Goal: Task Accomplishment & Management: Manage account settings

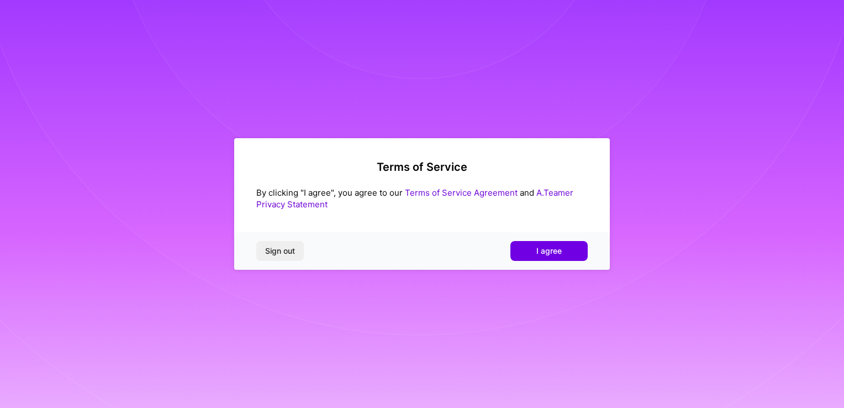
click at [553, 251] on span "I agree" at bounding box center [548, 250] width 25 height 11
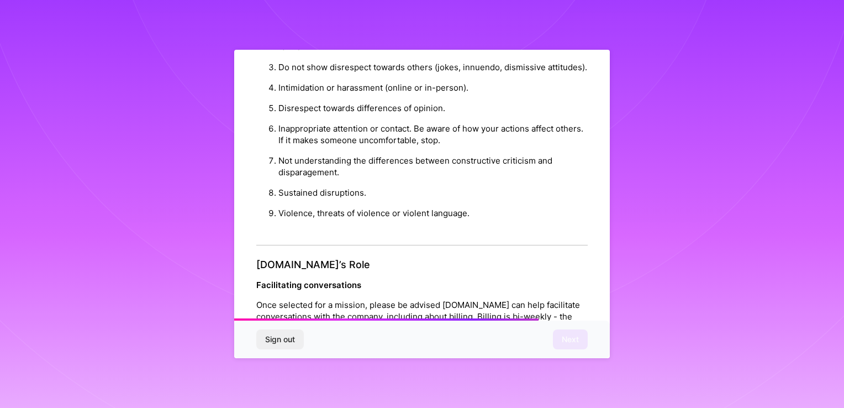
scroll to position [1257, 0]
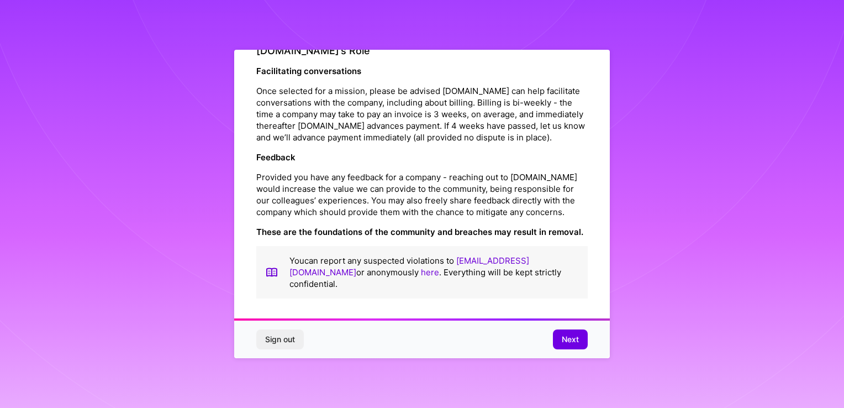
click at [571, 338] on span "Next" at bounding box center [570, 339] width 17 height 11
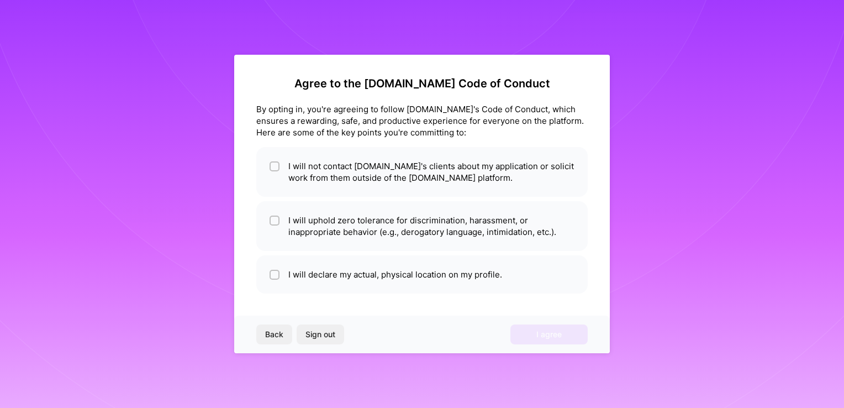
click at [415, 148] on li "I will not contact A.Team's clients about my application or solicit work from t…" at bounding box center [421, 172] width 331 height 50
checkbox input "true"
click at [325, 236] on li "I will uphold zero tolerance for discrimination, harassment, or inappropriate b…" at bounding box center [421, 226] width 331 height 50
checkbox input "true"
click at [323, 283] on li "I will declare my actual, physical location on my profile." at bounding box center [421, 274] width 331 height 38
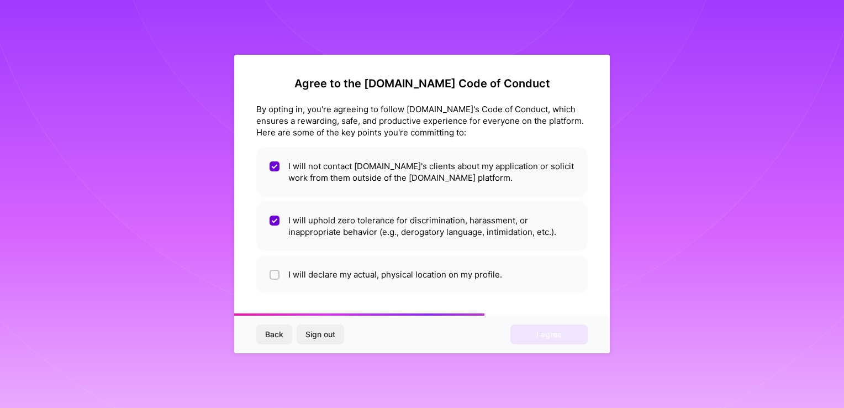
checkbox input "true"
click at [562, 339] on button "I agree" at bounding box center [548, 334] width 77 height 20
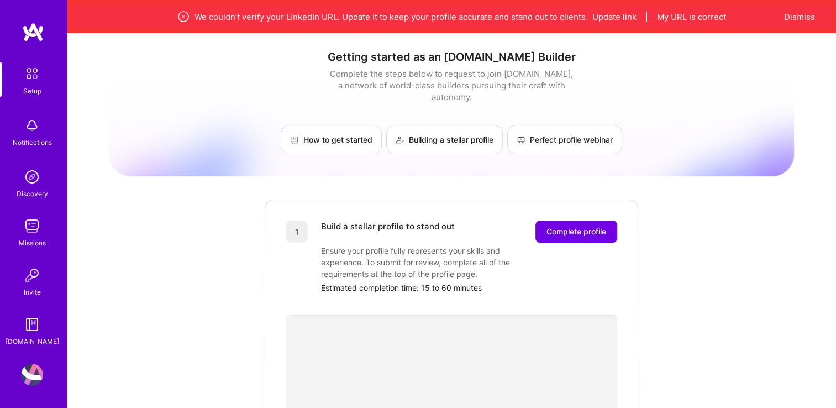
click at [625, 14] on button "Update link" at bounding box center [614, 17] width 44 height 12
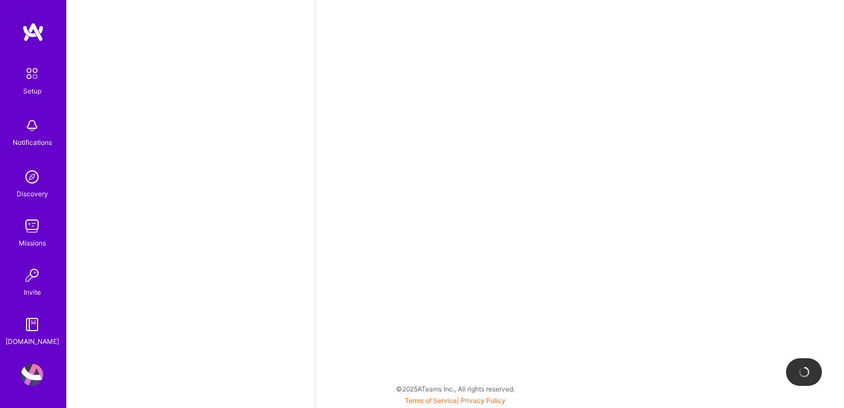
select select "US"
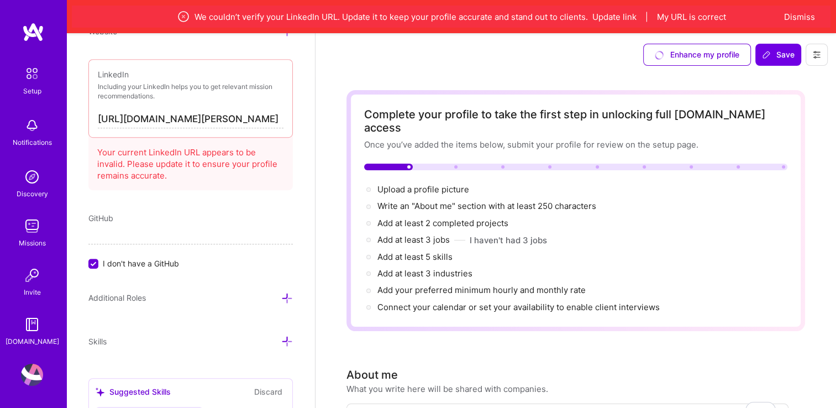
scroll to position [585, 0]
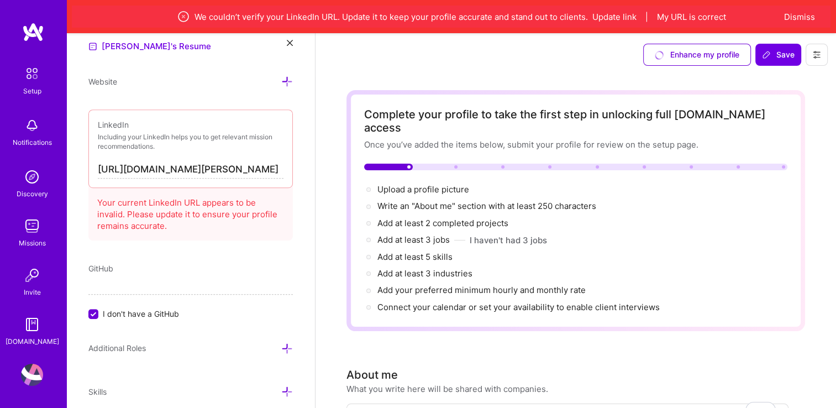
click at [192, 211] on div "Your current LinkedIn URL appears to be invalid. Please update it to ensure you…" at bounding box center [190, 211] width 204 height 57
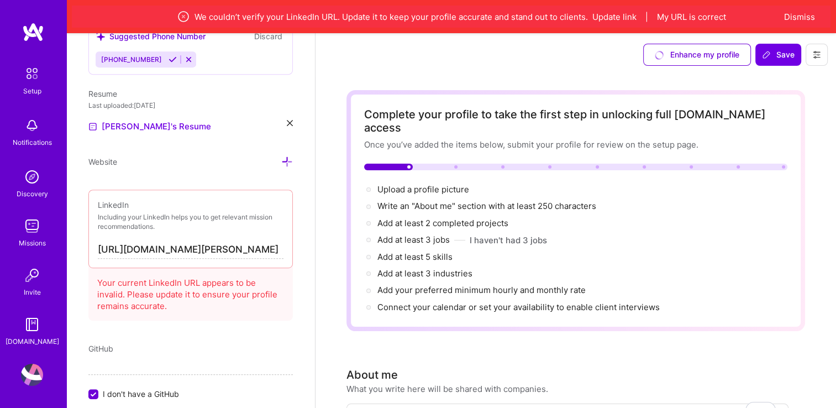
scroll to position [571, 0]
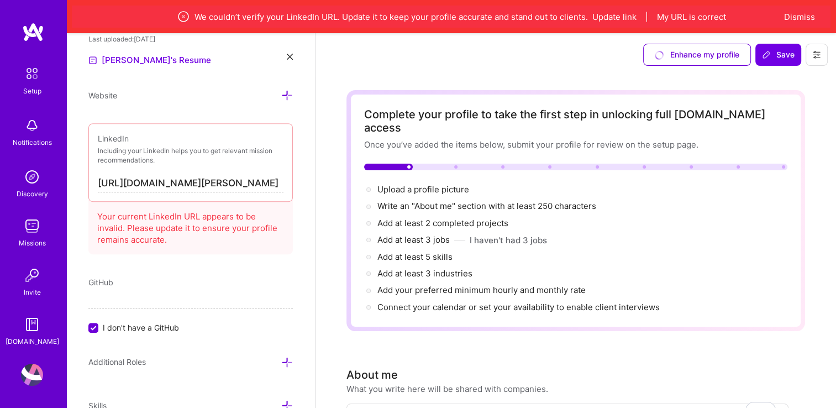
click at [192, 211] on div "Your current LinkedIn URL appears to be invalid. Please update it to ensure you…" at bounding box center [190, 225] width 204 height 57
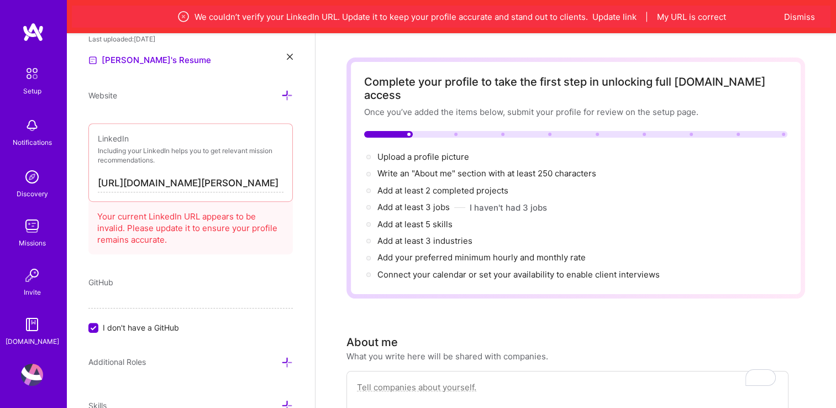
scroll to position [0, 0]
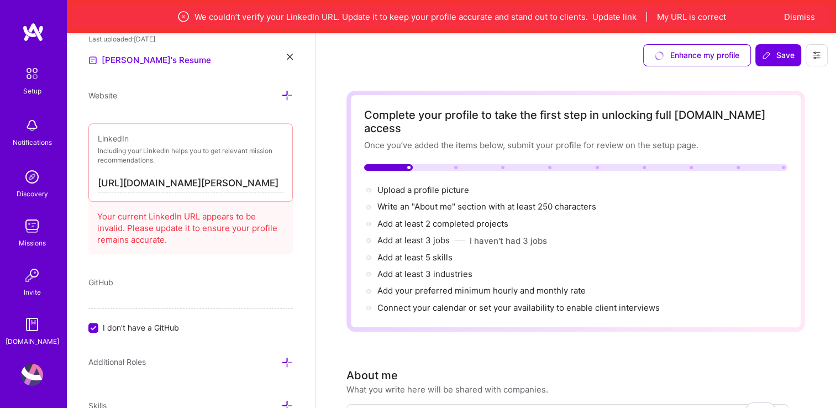
click at [168, 186] on input "https://linkedin.com/in/ahmad-herzallah-pmp" at bounding box center [191, 184] width 186 height 18
drag, startPoint x: 246, startPoint y: 180, endPoint x: 311, endPoint y: 182, distance: 64.7
click at [311, 182] on div "Add photo Ahmad Herzallah Project Manager 5 Years Experience Location This is t…" at bounding box center [190, 237] width 249 height 408
click at [253, 178] on input "https://linkedin.com/in/ahmad-herzallah-pmp" at bounding box center [191, 184] width 186 height 18
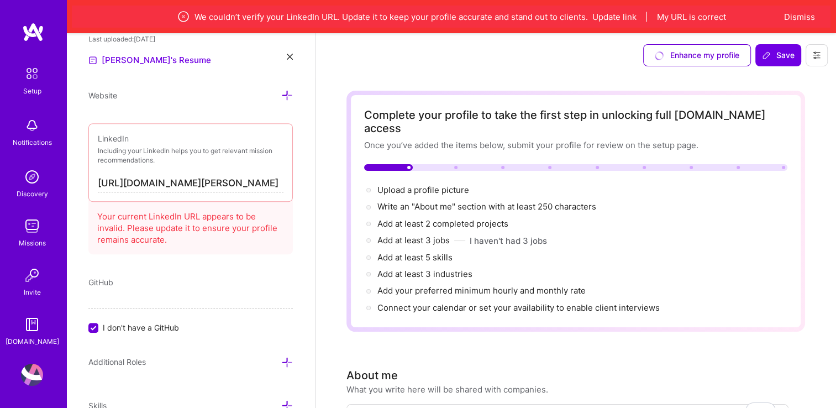
scroll to position [0, 0]
click at [164, 175] on input "https://linkedin.com/in/ahmad-herzallah-pmp" at bounding box center [191, 184] width 186 height 18
paste input "www.linkedin.com/in/ahmad-herzallah-pmp%C2%AE-729b60198/"
type input "https://www.linkedin.com/in/ahmad-herzallah-pmp%C2%AE-729b60198/"
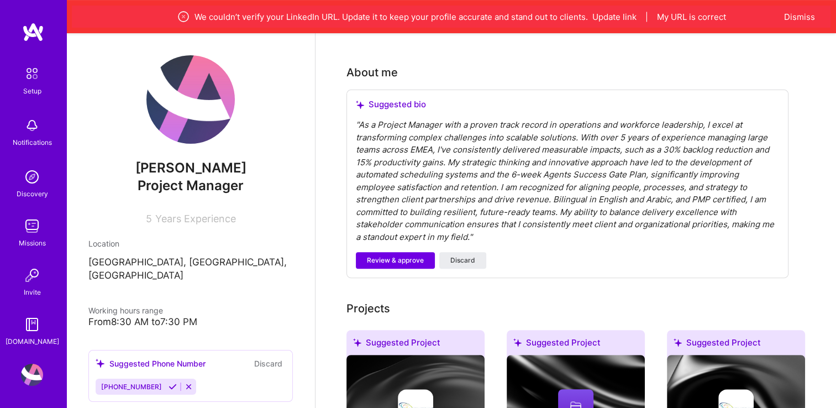
click at [235, 187] on span "Project Manager" at bounding box center [191, 185] width 106 height 16
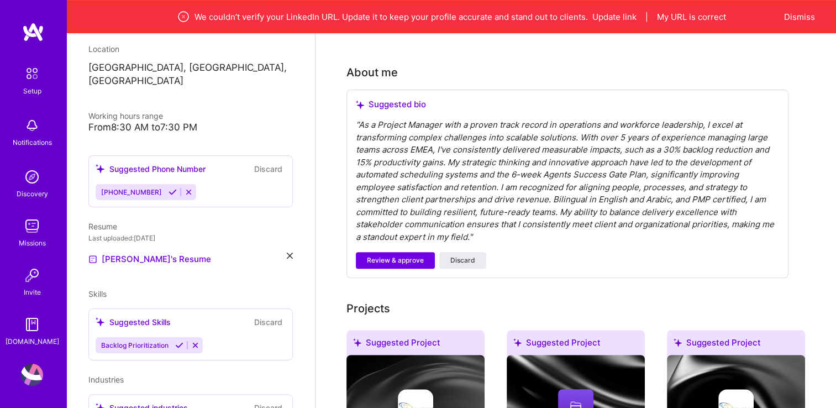
scroll to position [194, 0]
click at [173, 122] on div "From 8:30 AM to 7:30 PM" at bounding box center [190, 128] width 204 height 12
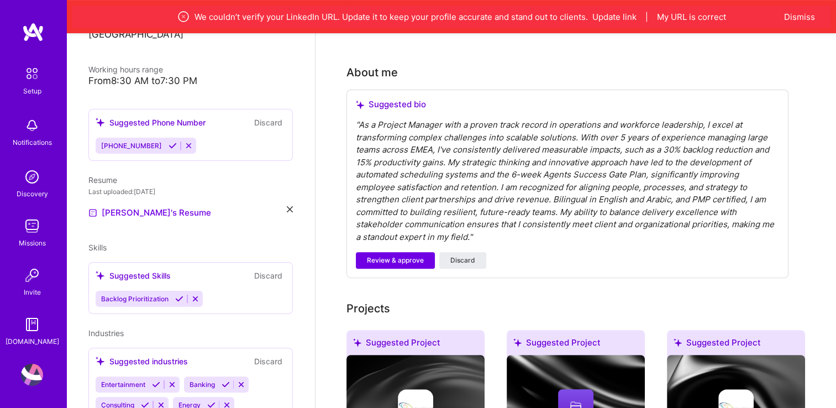
click at [130, 206] on link "[PERSON_NAME]'s Resume" at bounding box center [149, 212] width 123 height 13
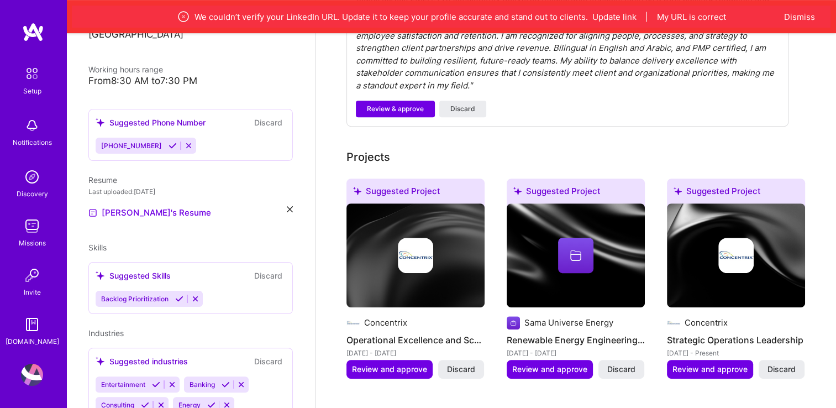
scroll to position [457, 0]
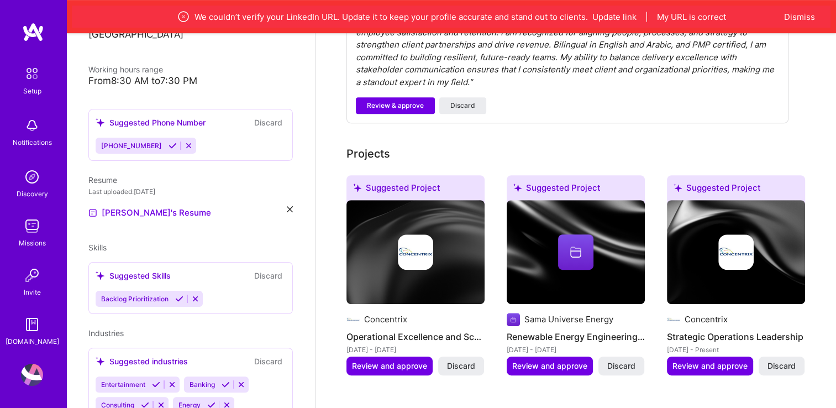
click at [233, 291] on div "Backlog Prioritization" at bounding box center [191, 299] width 190 height 16
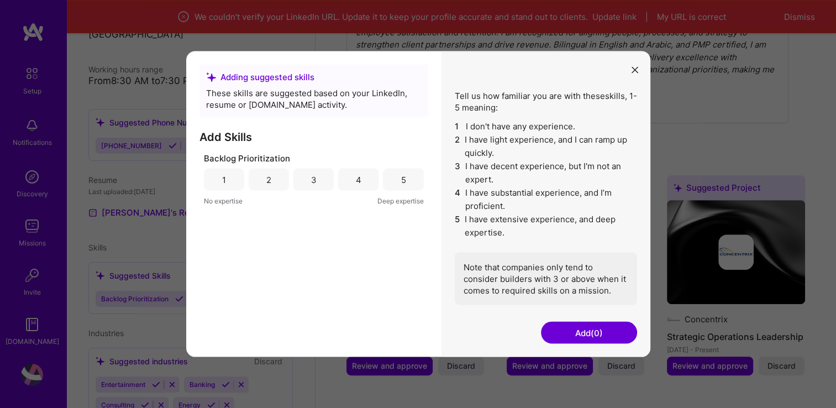
click at [585, 328] on button "Add (0)" at bounding box center [589, 333] width 96 height 22
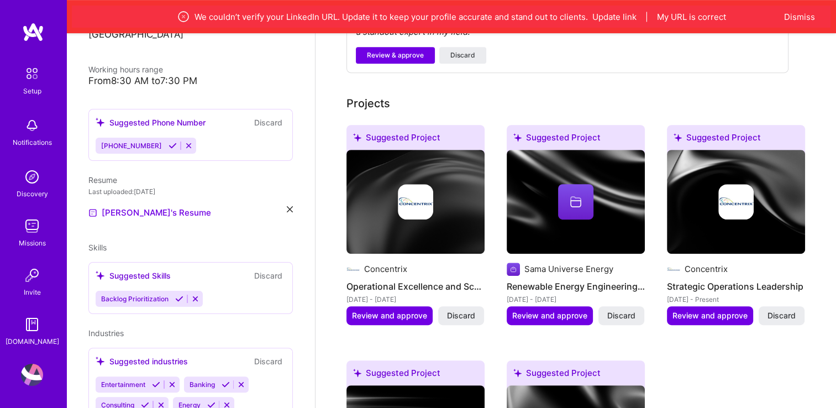
scroll to position [513, 0]
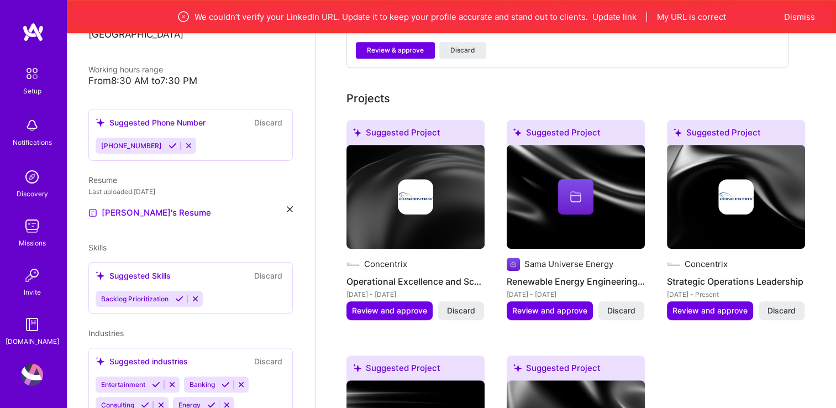
click at [160, 270] on div "Suggested Skills" at bounding box center [133, 276] width 75 height 12
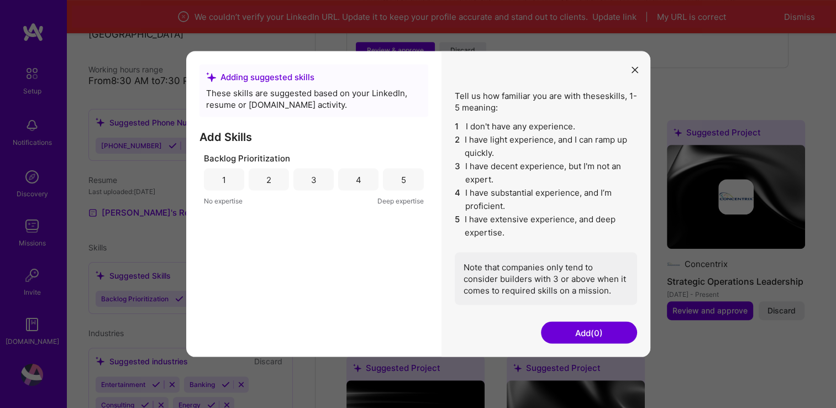
click at [404, 182] on div "5" at bounding box center [403, 179] width 5 height 12
click at [609, 333] on button "Add (1)" at bounding box center [589, 333] width 96 height 22
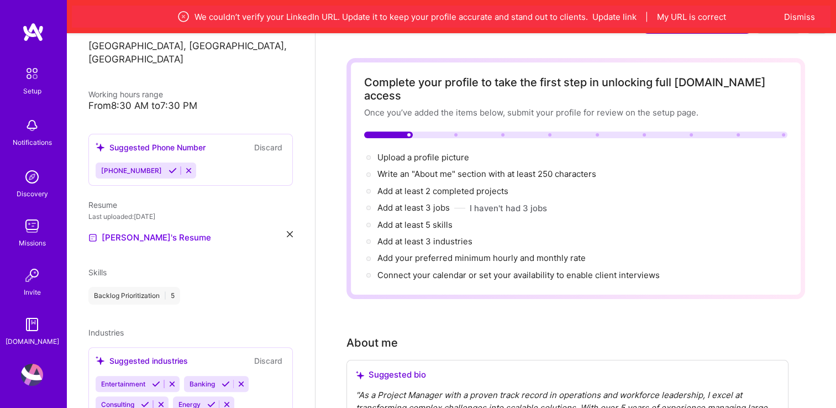
scroll to position [33, 0]
click at [242, 380] on icon at bounding box center [241, 384] width 8 height 8
click at [254, 379] on button at bounding box center [248, 383] width 15 height 9
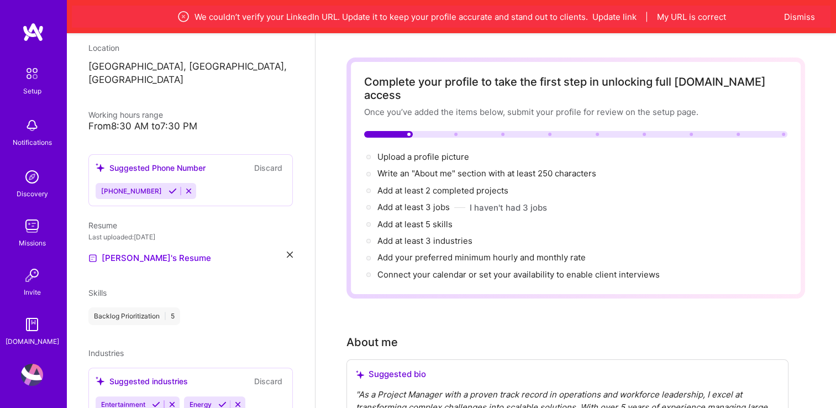
click at [172, 400] on icon at bounding box center [172, 404] width 8 height 8
click at [150, 400] on icon at bounding box center [150, 404] width 8 height 8
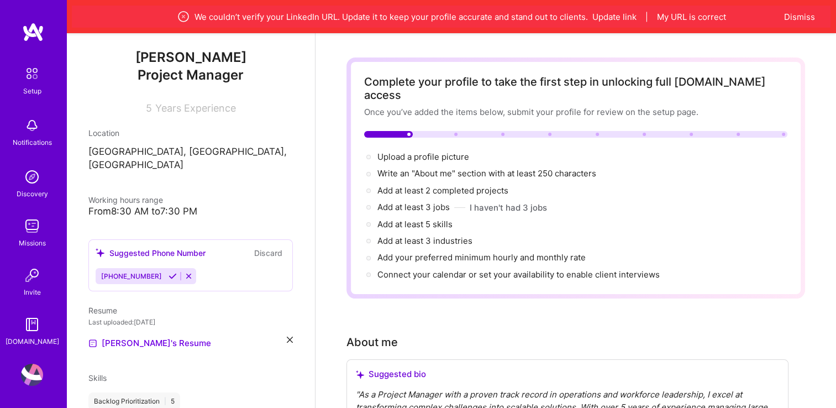
scroll to position [50, 0]
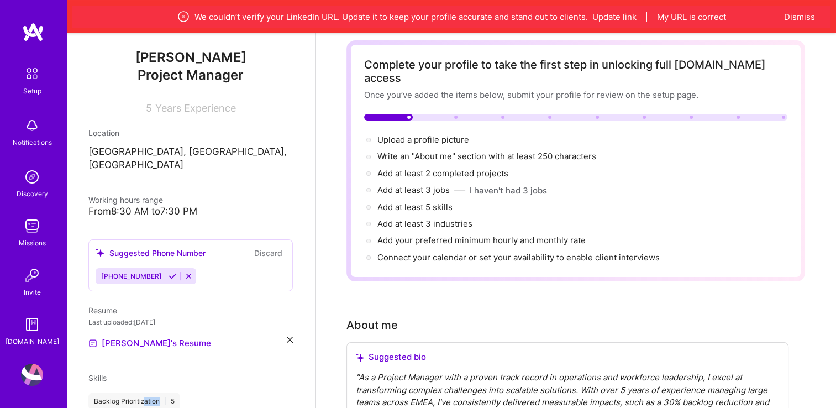
drag, startPoint x: 144, startPoint y: 391, endPoint x: 181, endPoint y: 388, distance: 37.1
click at [181, 392] on div "Backlog Prioritization | 5" at bounding box center [190, 401] width 204 height 18
click at [172, 392] on div "Backlog Prioritization | 5" at bounding box center [134, 401] width 92 height 18
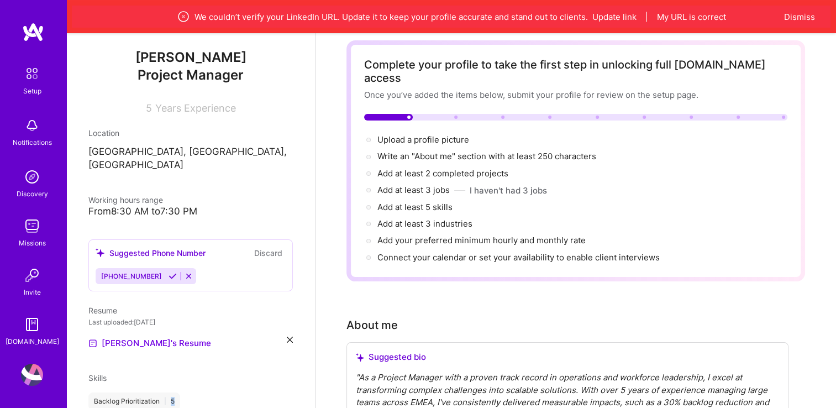
scroll to position [172, 0]
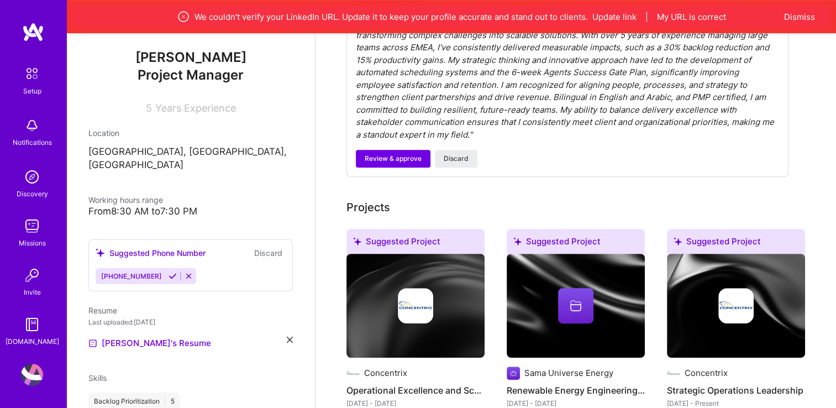
scroll to position [405, 0]
click at [150, 392] on div "Backlog Prioritization | 5" at bounding box center [134, 401] width 92 height 18
click at [94, 392] on div "Backlog Prioritization | 5" at bounding box center [134, 401] width 92 height 18
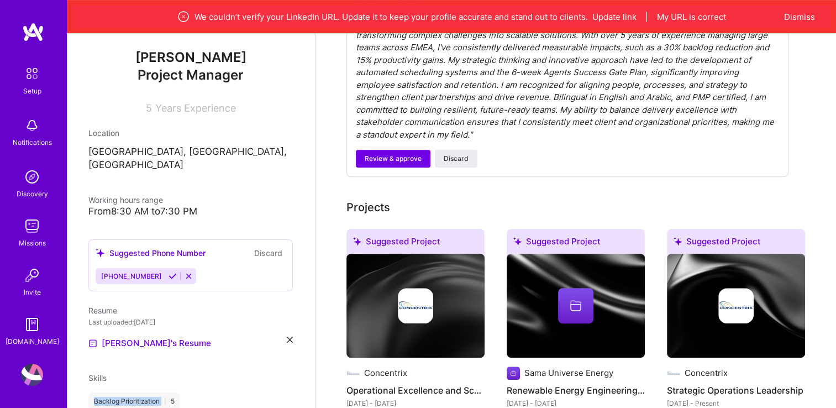
click at [94, 392] on div "Backlog Prioritization | 5" at bounding box center [134, 401] width 92 height 18
drag, startPoint x: 94, startPoint y: 387, endPoint x: 175, endPoint y: 389, distance: 80.7
click at [175, 392] on div "Backlog Prioritization | 5" at bounding box center [134, 401] width 92 height 18
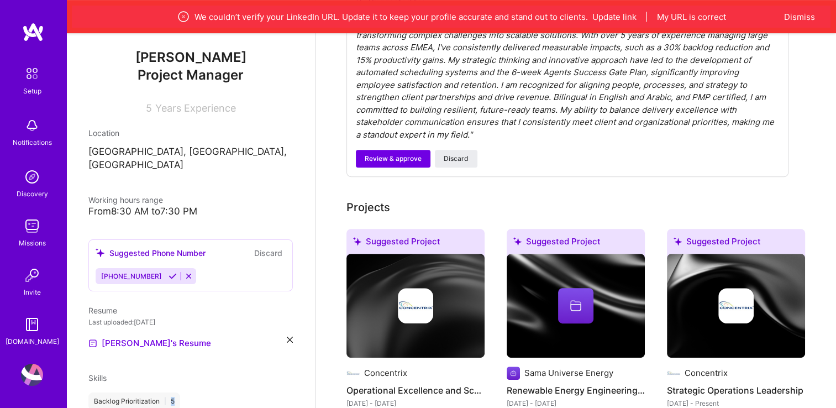
copy div "5"
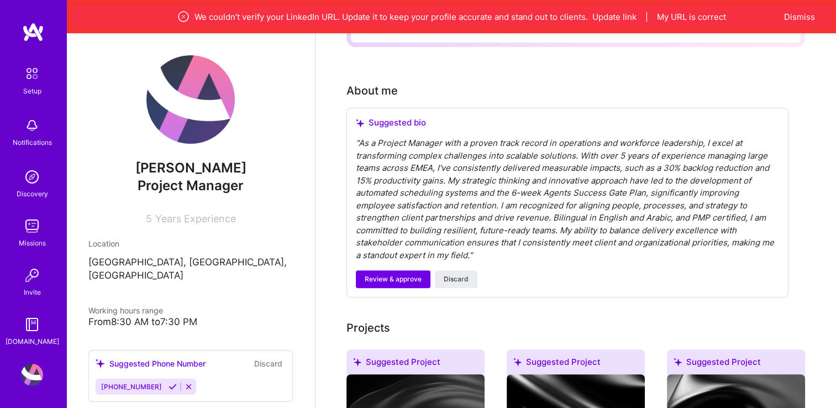
scroll to position [0, 0]
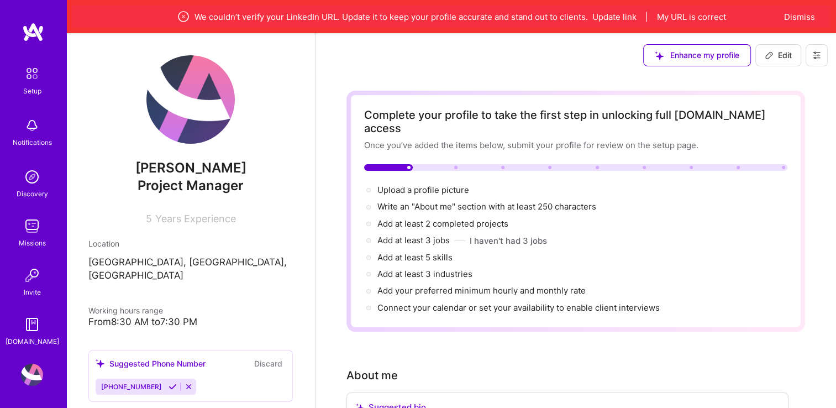
click at [539, 282] on div "Upload a profile picture → Write an "About me" section with at least 250 charac…" at bounding box center [575, 249] width 423 height 130
click at [625, 13] on button "Update link" at bounding box center [614, 17] width 44 height 12
select select "US"
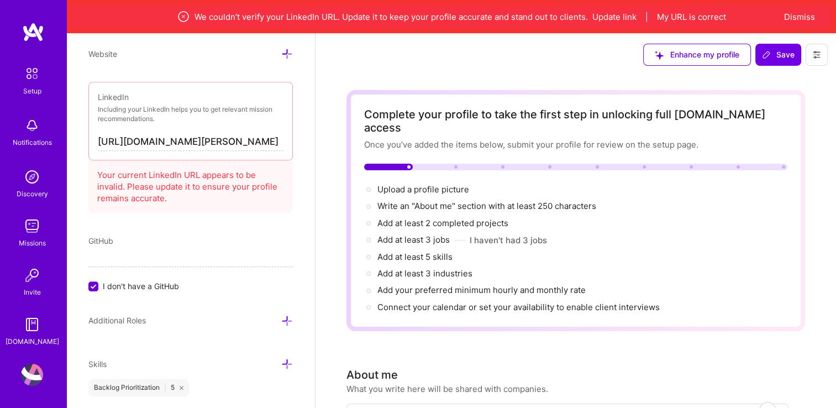
scroll to position [652, 0]
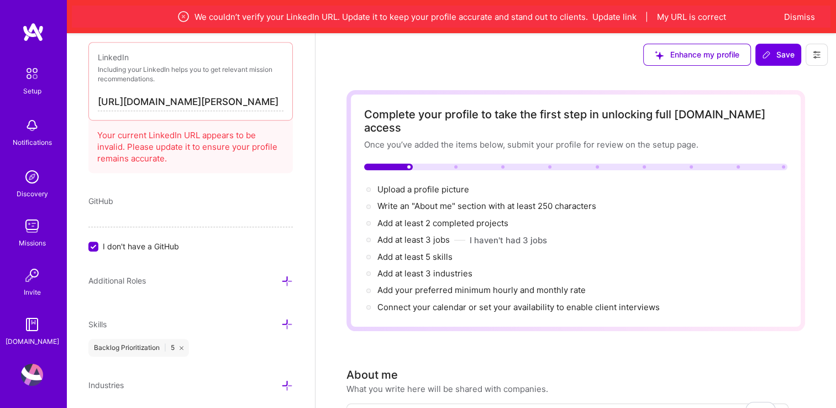
click at [195, 98] on input "https://linkedin.com/in/ahmad-herzallah-pmp" at bounding box center [191, 102] width 186 height 18
drag, startPoint x: 195, startPoint y: 98, endPoint x: 286, endPoint y: 103, distance: 90.8
click at [286, 103] on div "Add photo Ahmad Herzallah Project Manager 5 Years Experience Location This is t…" at bounding box center [190, 237] width 249 height 408
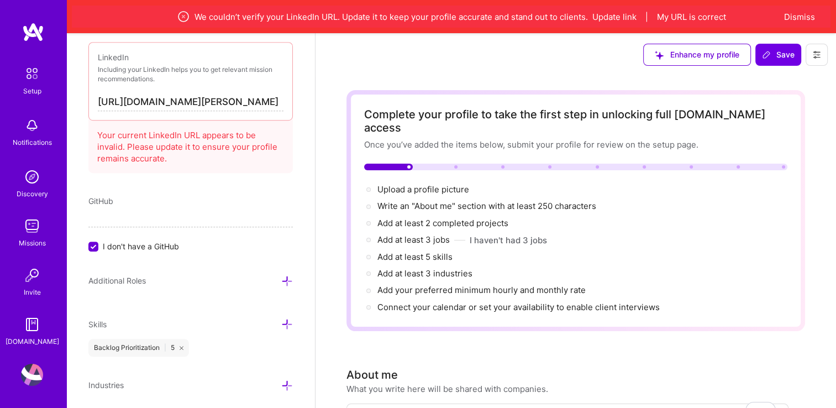
click at [134, 104] on input "https://linkedin.com/in/ahmad-herzallah-pmp" at bounding box center [191, 102] width 186 height 18
paste input "www.linkedin.com/in/ahmad-herzallah-pmp%C2%AE-729b60198/"
type input "https://www.linkedin.com/in/ahmad-herzallah-pmp%C2%AE-729b60198/"
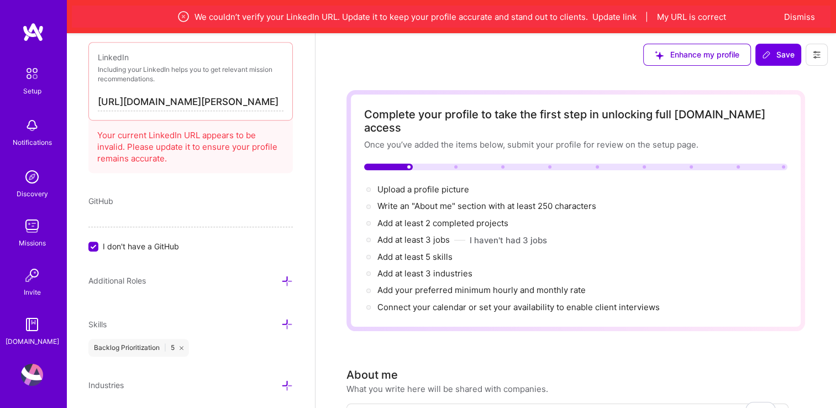
click at [275, 181] on div "Add photo Ahmad Herzallah Project Manager 5 Years Experience Location This is t…" at bounding box center [190, 237] width 249 height 408
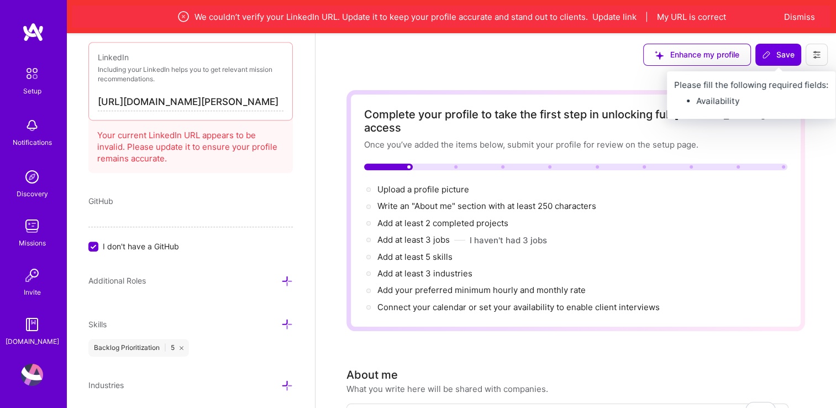
click at [771, 54] on span "Save" at bounding box center [778, 54] width 33 height 11
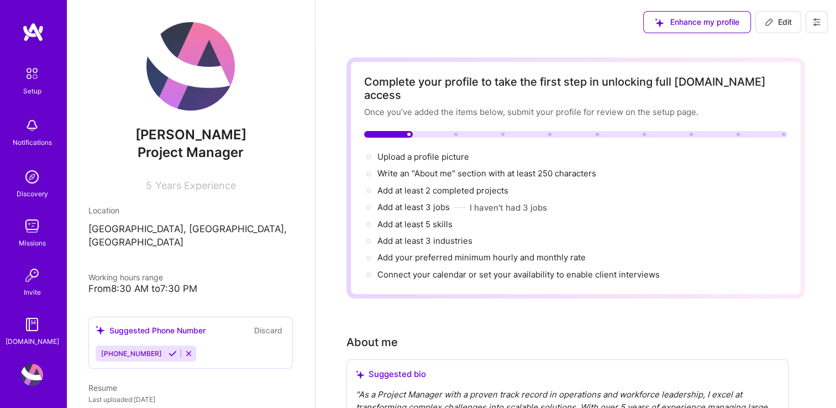
click at [431, 168] on span "Write an "About me" section with at least 250 characters →" at bounding box center [487, 173] width 221 height 10
select select "US"
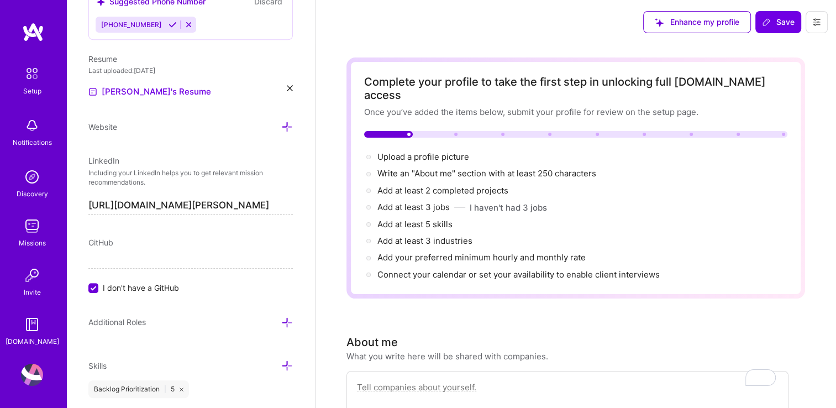
click at [425, 151] on span "Upload a profile picture →" at bounding box center [423, 156] width 92 height 10
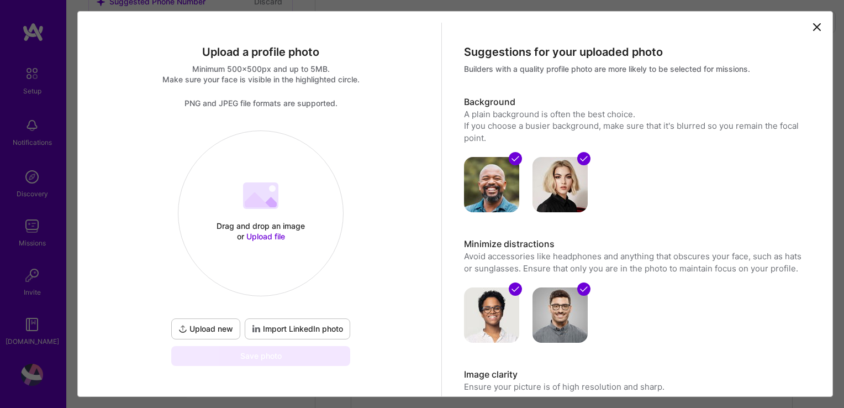
click at [255, 238] on span "Upload file" at bounding box center [265, 235] width 39 height 9
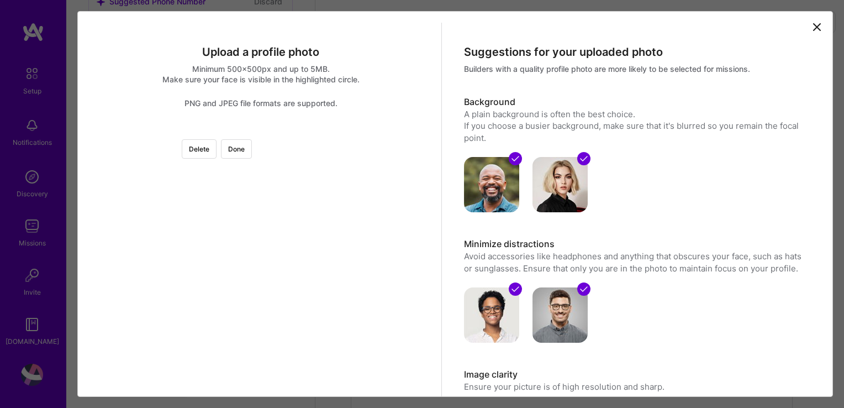
click at [252, 145] on button "Done" at bounding box center [236, 148] width 31 height 19
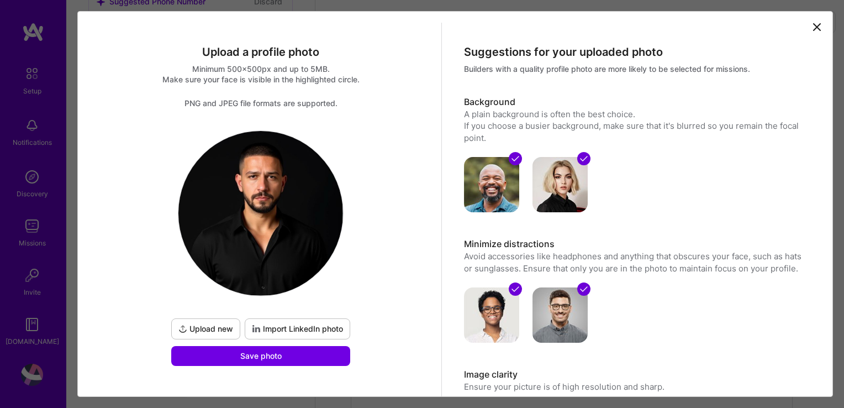
click at [263, 354] on span "Save photo" at bounding box center [260, 355] width 41 height 11
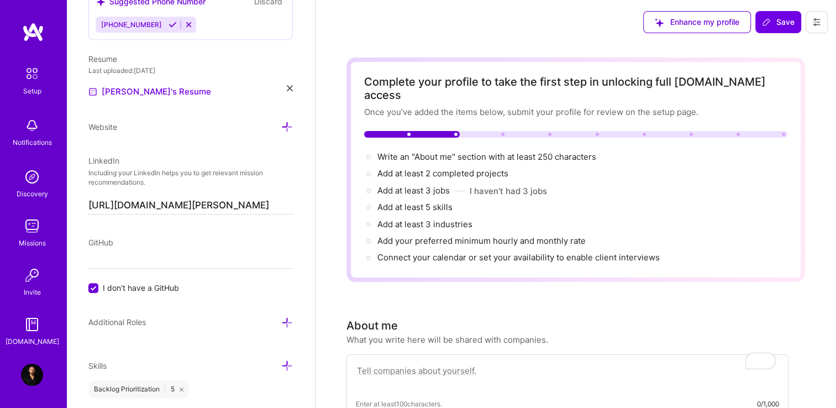
click at [450, 151] on span "Write an "About me" section with at least 250 characters →" at bounding box center [487, 156] width 221 height 10
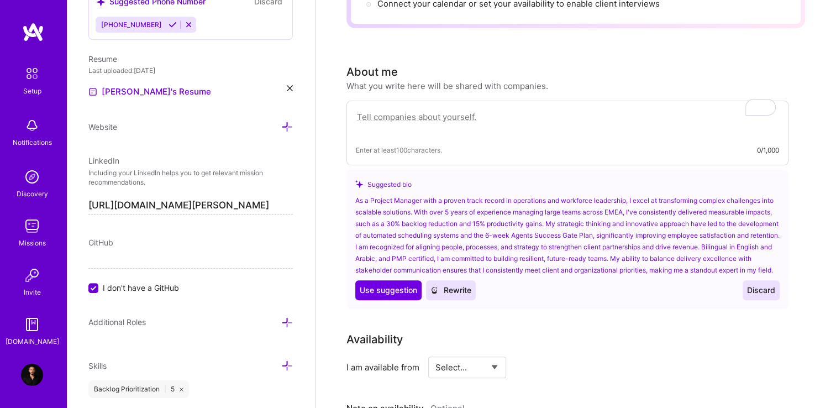
scroll to position [301, 0]
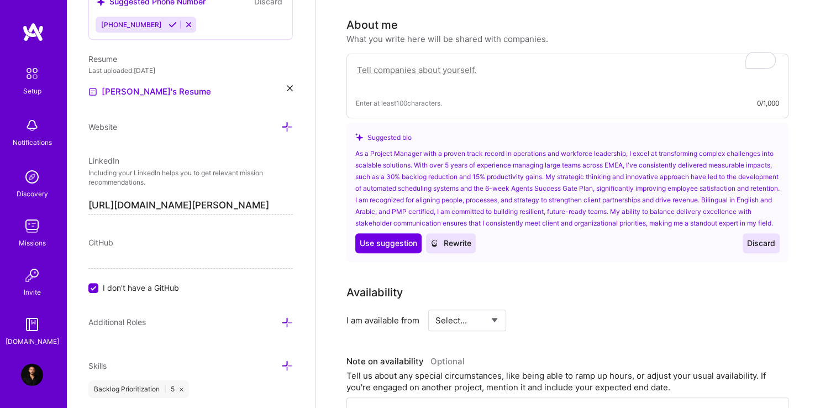
click at [373, 238] on span "Use suggestion" at bounding box center [388, 243] width 57 height 11
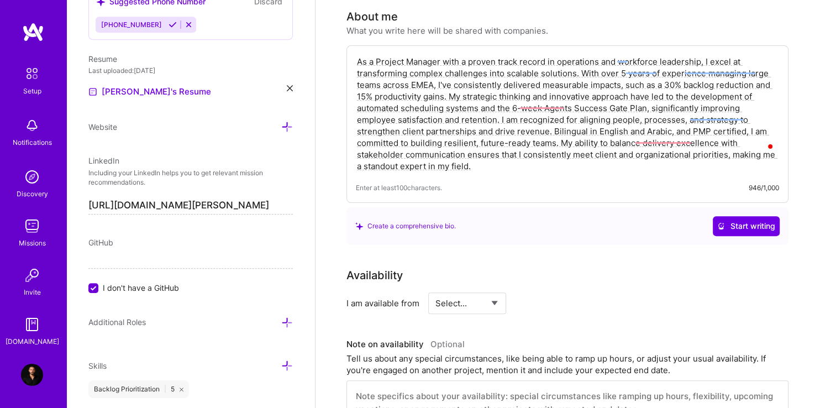
scroll to position [308, 0]
click at [429, 113] on textarea "As a Project Manager with a proven track record in operations and workforce lea…" at bounding box center [567, 114] width 423 height 118
paste textarea "Operations & Workforce Leader (PMP®) with 5+ years of experience managing 350+ …"
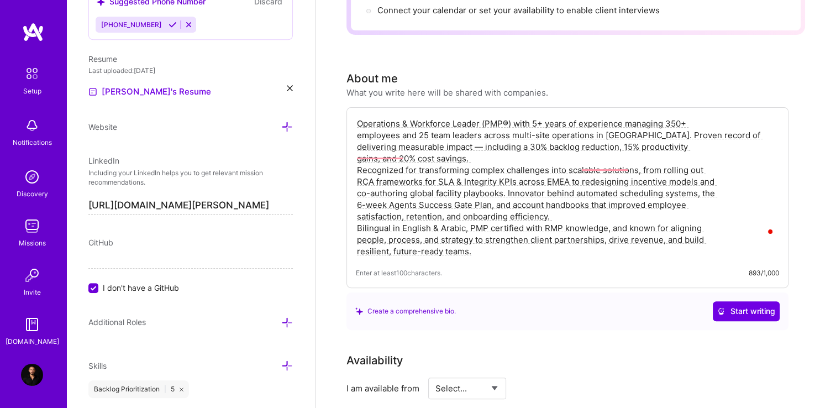
scroll to position [246, 0]
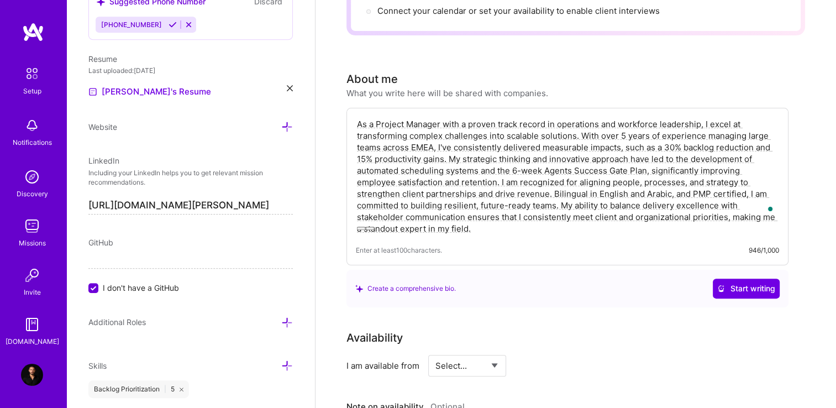
paste textarea "Operations & Workforce Leader (PMP®) with 5+ years of experience managing 350+ …"
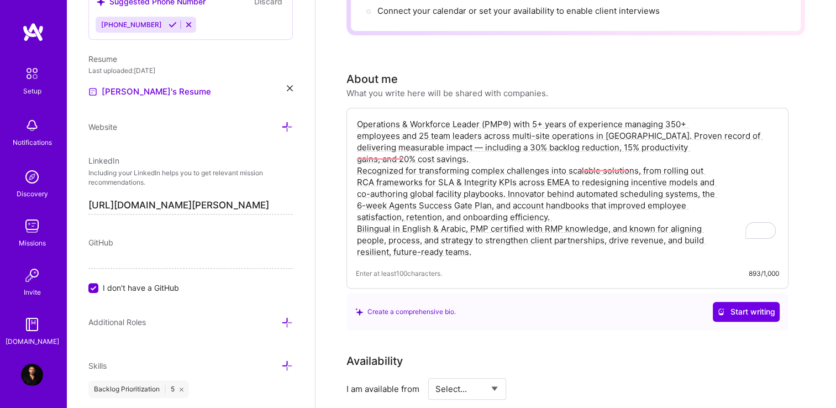
click at [740, 306] on span "Start writing" at bounding box center [746, 311] width 58 height 11
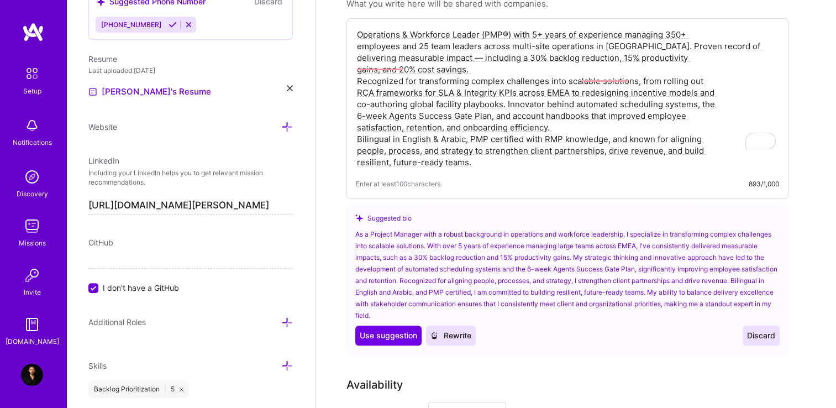
scroll to position [333, 0]
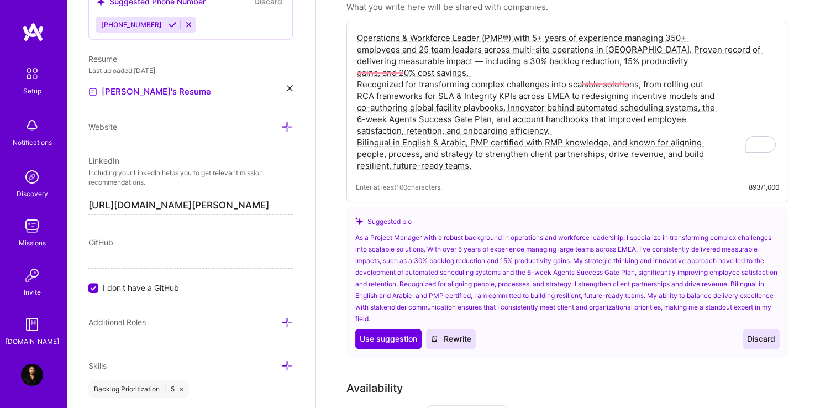
click at [370, 333] on span "Use suggestion" at bounding box center [388, 338] width 57 height 11
type textarea "As a Project Manager with a robust background in operations and workforce leade…"
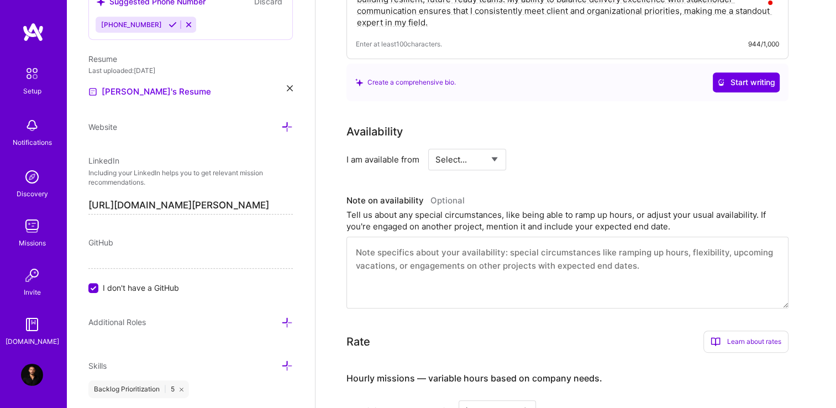
scroll to position [462, 0]
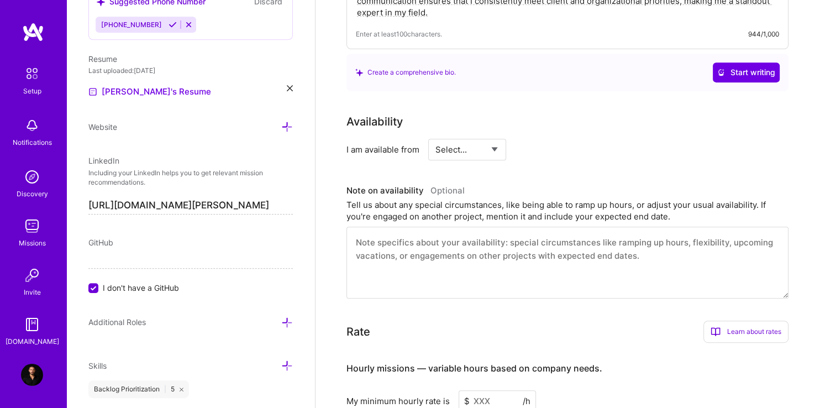
click at [478, 135] on select "Select... Right Now Future Date Not Available" at bounding box center [467, 149] width 64 height 28
select select "Right Now"
click at [435, 135] on select "Select... Right Now Future Date Not Available" at bounding box center [467, 149] width 64 height 28
click at [561, 141] on input at bounding box center [568, 150] width 66 height 22
click at [476, 139] on select "Select... Right Now Future Date Not Available" at bounding box center [467, 149] width 64 height 28
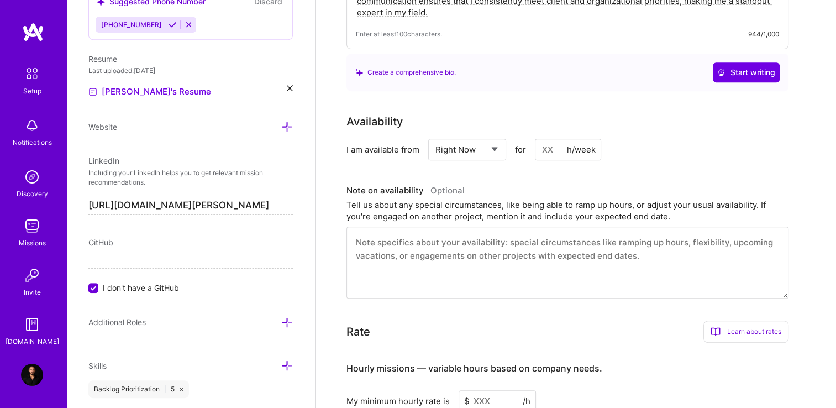
click at [435, 135] on select "Select... Right Now Future Date Not Available" at bounding box center [467, 149] width 64 height 28
click at [544, 139] on input at bounding box center [568, 150] width 66 height 22
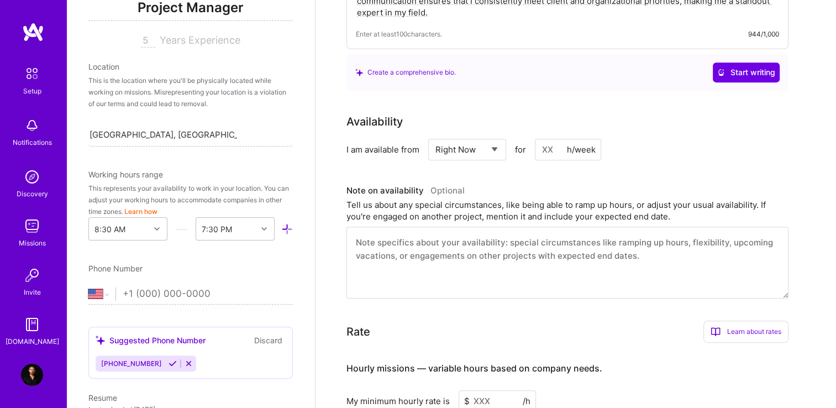
scroll to position [175, 0]
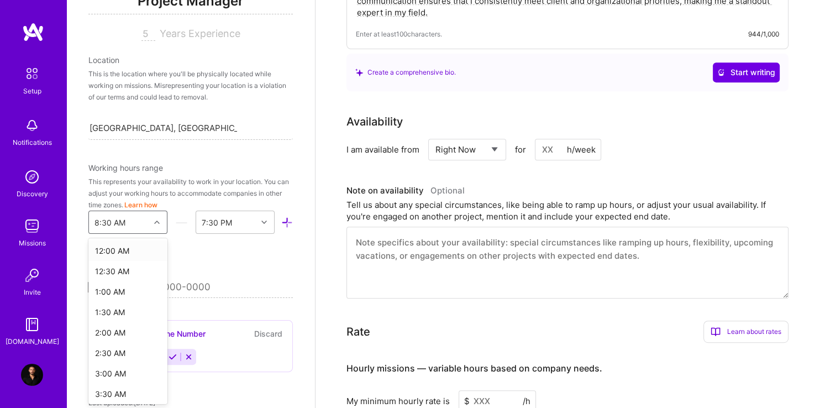
click at [142, 233] on div "Edit photo Ahmad Herzallah Project Manager 5 Years Experience Location This is …" at bounding box center [190, 204] width 249 height 408
click at [115, 325] on div "9:00 PM" at bounding box center [127, 320] width 79 height 20
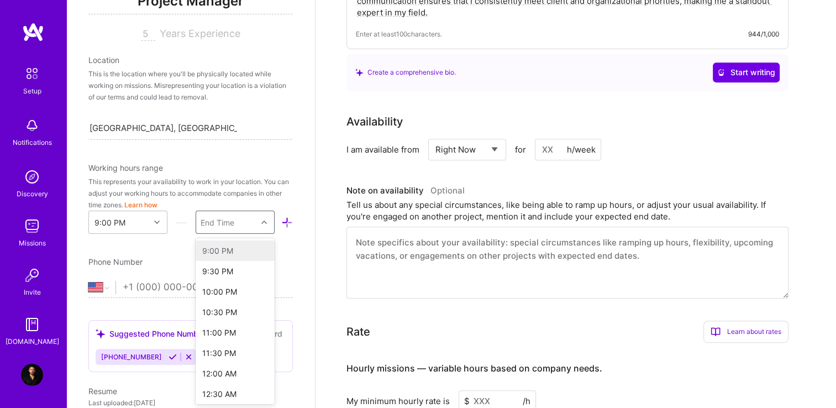
click at [223, 226] on div "End Time" at bounding box center [218, 223] width 34 height 12
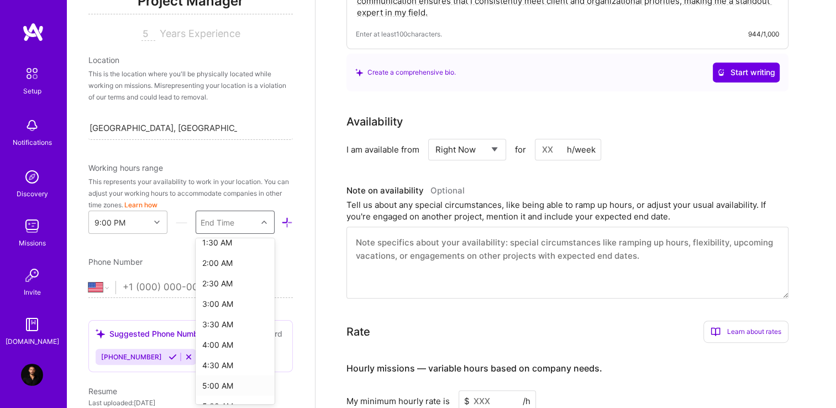
scroll to position [177, 0]
click at [225, 277] on div "2:00 AM" at bounding box center [235, 278] width 79 height 20
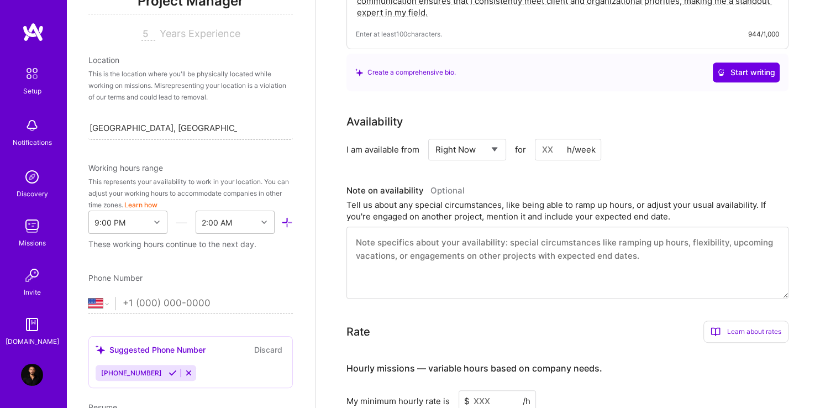
click at [549, 139] on input at bounding box center [568, 150] width 66 height 22
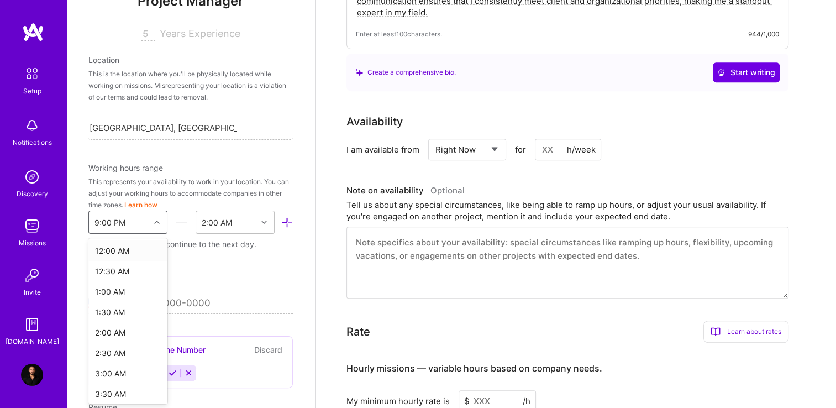
click at [136, 225] on div "9:00 PM" at bounding box center [119, 222] width 61 height 22
click at [123, 322] on div "7:00 AM" at bounding box center [127, 329] width 79 height 20
click at [150, 223] on div at bounding box center [158, 222] width 17 height 14
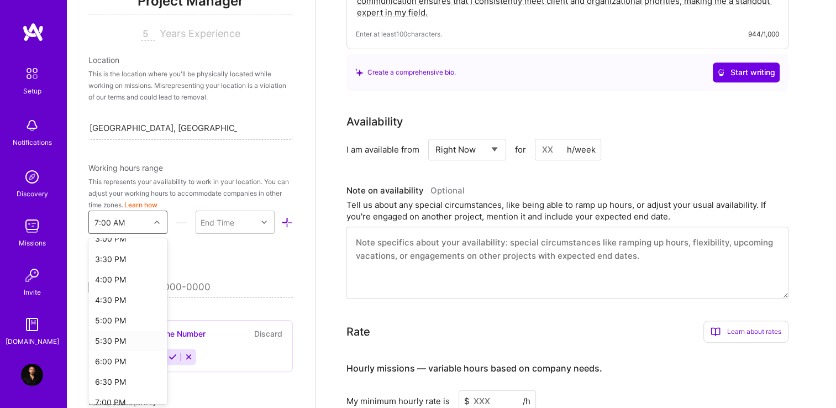
scroll to position [625, 0]
click at [117, 319] on div "5:00 PM" at bounding box center [127, 320] width 79 height 20
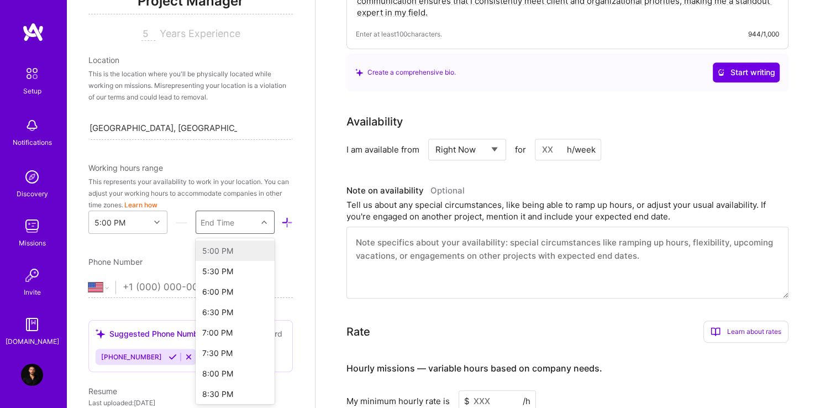
click at [236, 224] on div "End Time" at bounding box center [226, 222] width 61 height 22
click at [221, 264] on div "1:00 AM" at bounding box center [235, 258] width 79 height 20
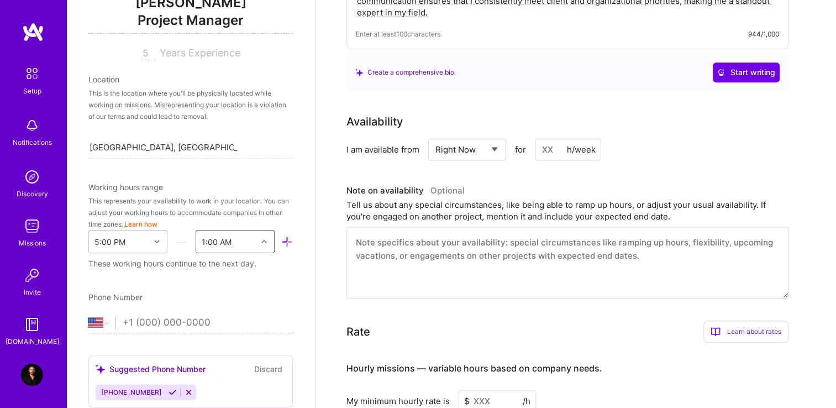
scroll to position [155, 0]
click at [106, 324] on select "Afghanistan Åland Islands Albania Algeria American Samoa Andorra Angola Anguill…" at bounding box center [101, 323] width 27 height 13
select select "[PERSON_NAME]"
click at [88, 317] on select "Afghanistan Åland Islands Albania Algeria American Samoa Andorra Angola Anguill…" at bounding box center [101, 323] width 27 height 13
click at [202, 328] on input "tel" at bounding box center [208, 323] width 170 height 32
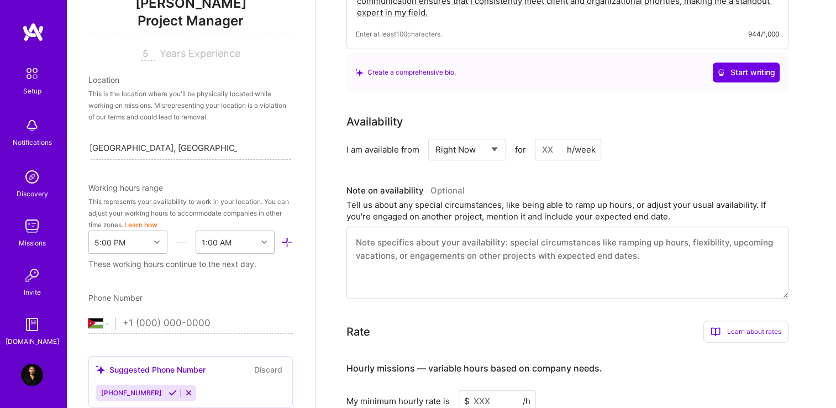
click at [165, 348] on div "Edit photo Ahmad Herzallah Project Manager 5 Years Experience Location This is …" at bounding box center [190, 204] width 249 height 408
drag, startPoint x: 177, startPoint y: 302, endPoint x: 170, endPoint y: 315, distance: 15.1
click at [170, 315] on div "Phone Number Afghanistan Åland Islands Albania Algeria American Samoa Andorra A…" at bounding box center [190, 313] width 204 height 42
click at [170, 315] on input "tel" at bounding box center [208, 323] width 170 height 32
type input "3"
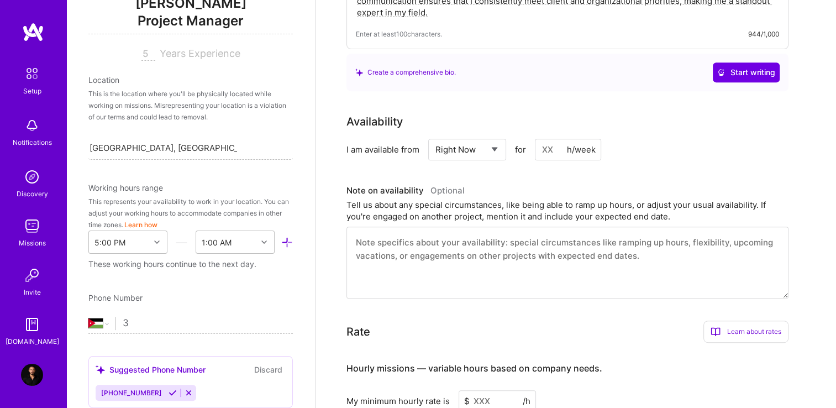
select select "US"
type input "[PHONE_NUMBER]"
select select "[PERSON_NAME]"
click at [246, 281] on div "Edit photo Ahmad Herzallah Project Manager 5 Years Experience Location This is …" at bounding box center [190, 204] width 249 height 408
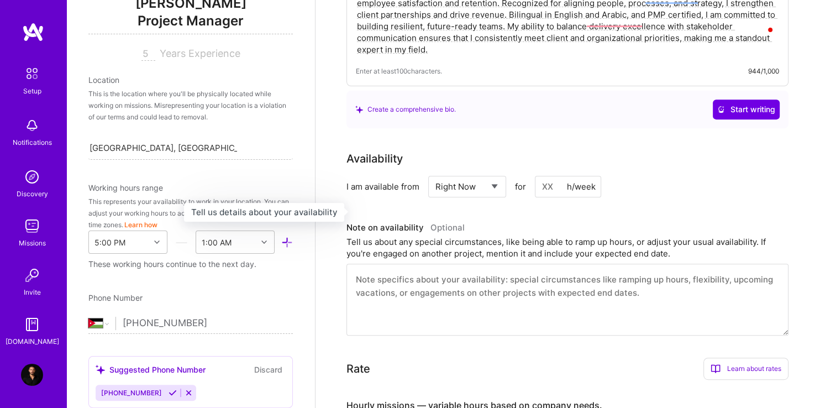
scroll to position [425, 0]
click at [548, 176] on input at bounding box center [568, 187] width 66 height 22
type input "2"
type input "40"
click at [672, 176] on div "I am available from Select... Right Now Future Date Not Available for 40 h/week" at bounding box center [567, 187] width 442 height 22
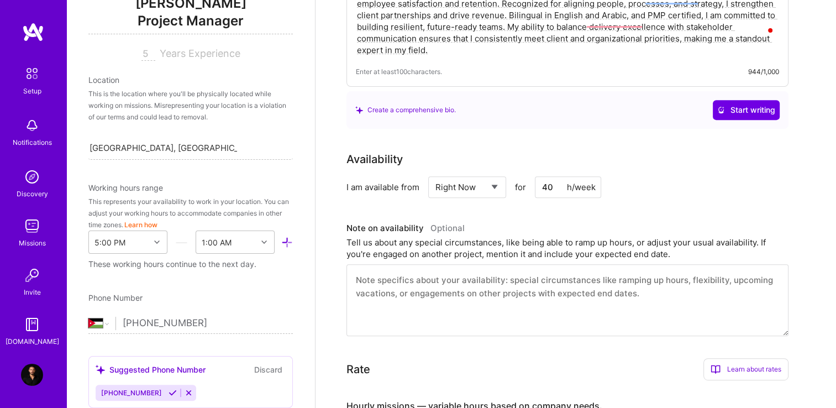
scroll to position [481, 0]
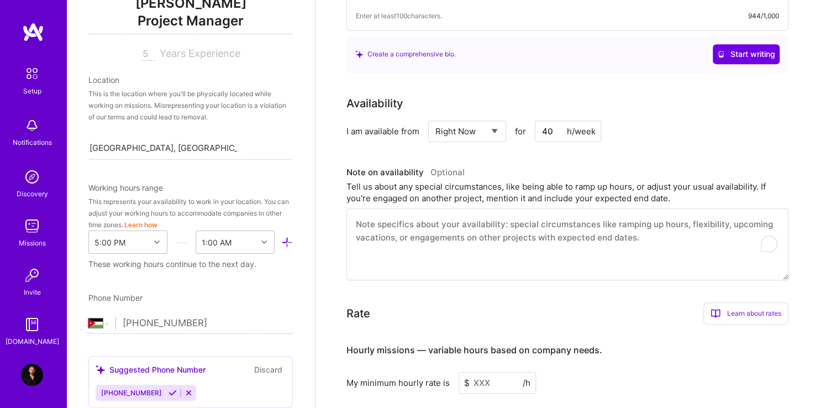
click at [534, 231] on textarea "To enrich screen reader interactions, please activate Accessibility in Grammarl…" at bounding box center [567, 244] width 442 height 72
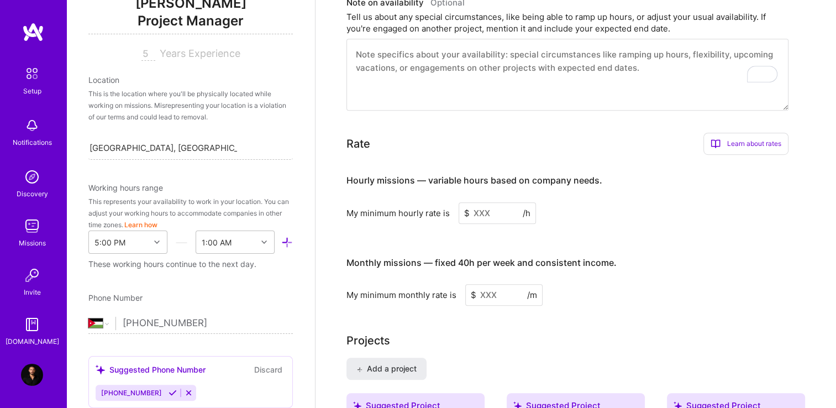
scroll to position [649, 0]
click at [490, 203] on input at bounding box center [497, 214] width 77 height 22
click at [679, 213] on div "Hourly missions — variable hours based on company needs. My minimum hourly rate…" at bounding box center [567, 236] width 442 height 142
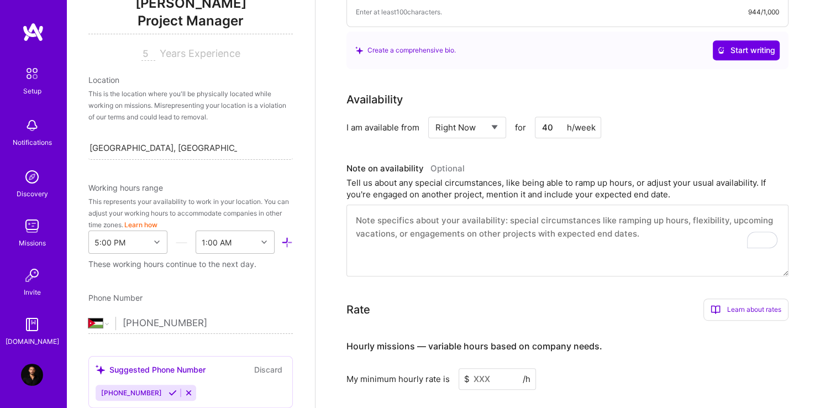
scroll to position [483, 0]
click at [426, 226] on textarea "To enrich screen reader interactions, please activate Accessibility in Grammarl…" at bounding box center [567, 241] width 442 height 72
paste textarea "UTC+3 ([GEOGRAPHIC_DATA]). Available Mon–Fri, 17:00–01:00 local, with flexibili…"
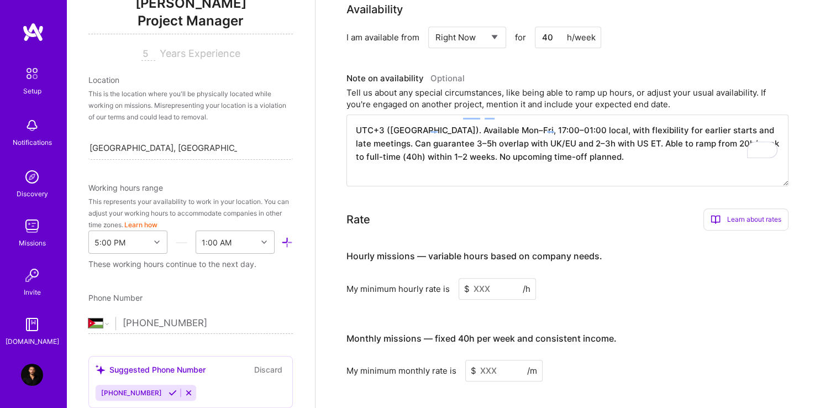
scroll to position [575, 0]
type textarea "UTC+3 ([GEOGRAPHIC_DATA]). Available Mon–Fri, 17:00–01:00 local, with flexibili…"
click at [610, 208] on div "Rate Learn about rates Hourly Rate What is hourly rate? This model involves pay…" at bounding box center [567, 219] width 442 height 22
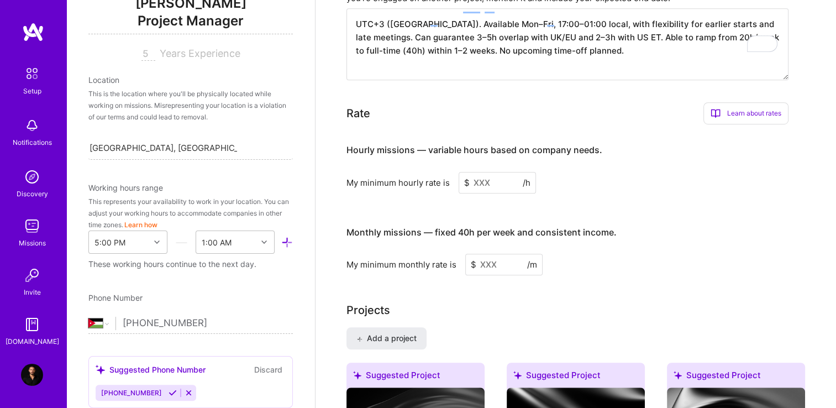
scroll to position [702, 0]
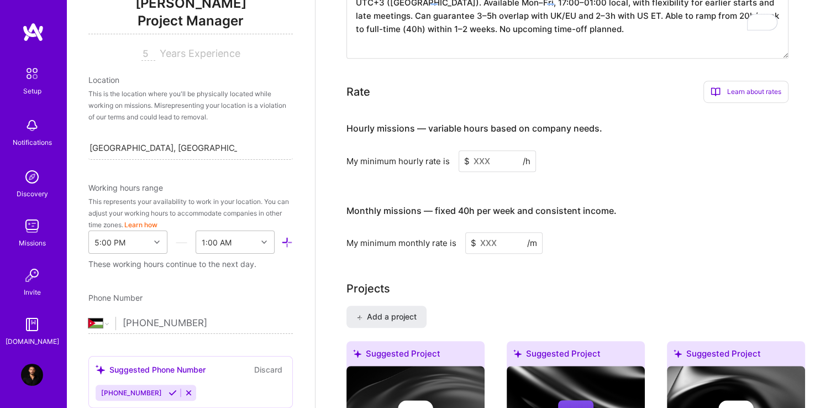
click at [492, 150] on input at bounding box center [497, 161] width 77 height 22
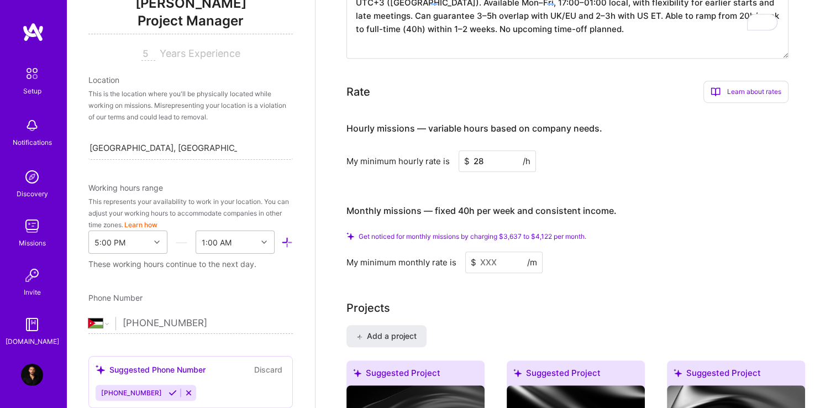
click at [547, 232] on span "Get noticed for monthly missions by charging $3,637 to $4,122 per month." at bounding box center [473, 236] width 228 height 8
click at [497, 150] on input "28" at bounding box center [497, 161] width 77 height 22
type input "2"
type input "32"
click at [484, 205] on h4 "Monthly missions — fixed 40h per week and consistent income." at bounding box center [481, 210] width 270 height 10
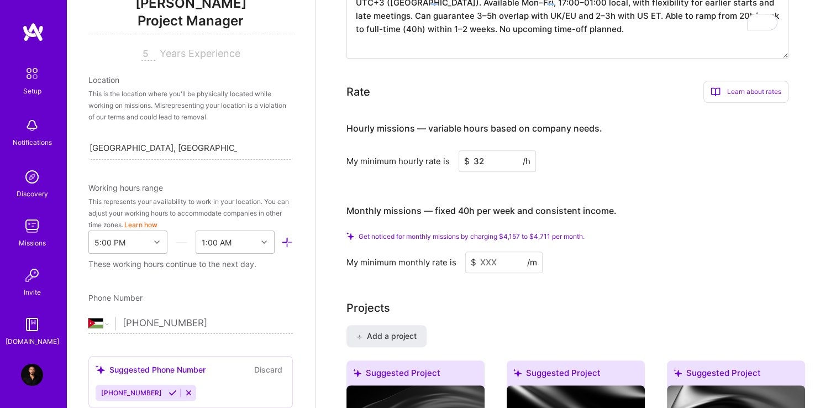
click at [497, 251] on input at bounding box center [503, 262] width 77 height 22
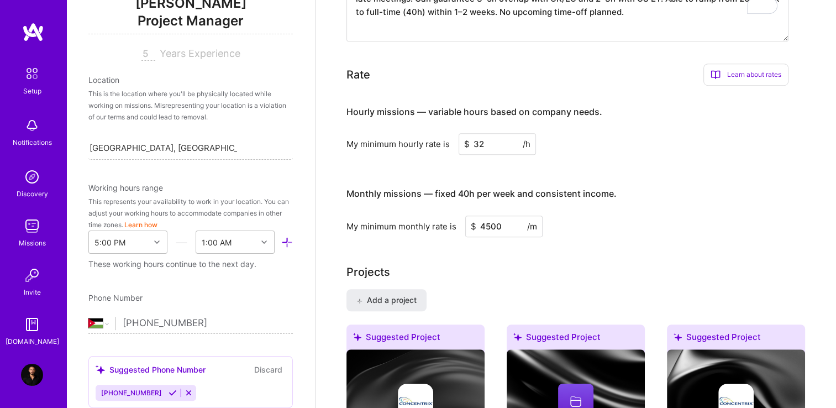
type input "4500"
click at [615, 218] on div "My minimum monthly rate is $ 4500 /m" at bounding box center [567, 226] width 442 height 22
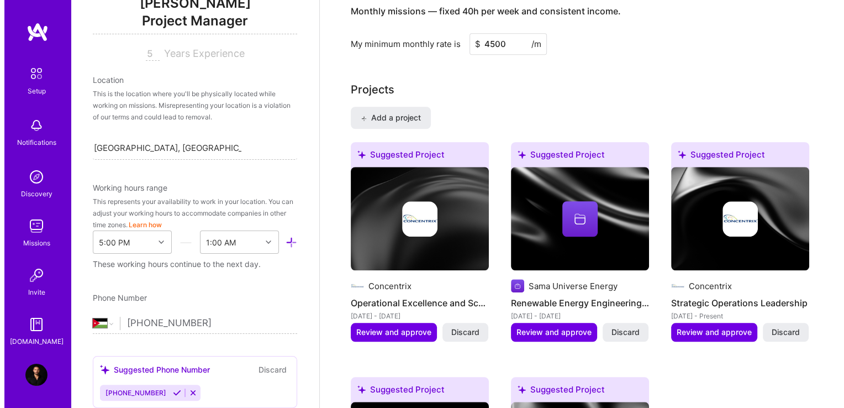
scroll to position [881, 0]
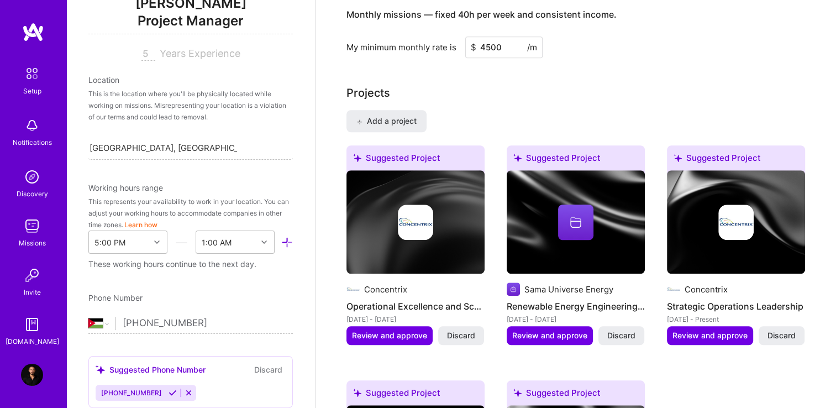
click at [396, 115] on span "Add a project" at bounding box center [386, 120] width 60 height 11
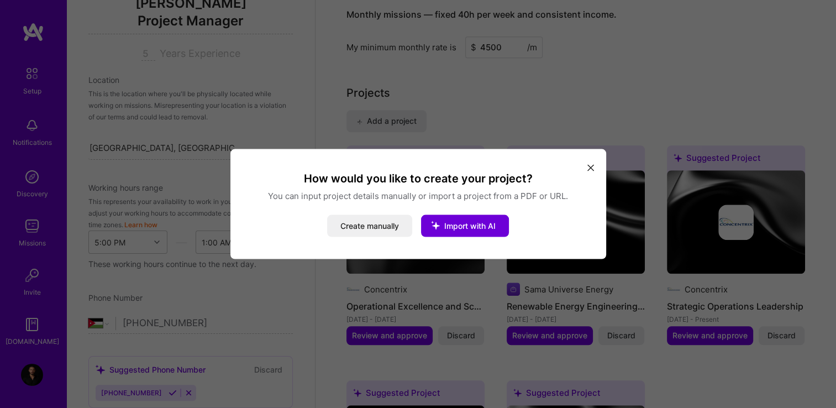
click at [483, 226] on span "Import with AI" at bounding box center [469, 225] width 51 height 9
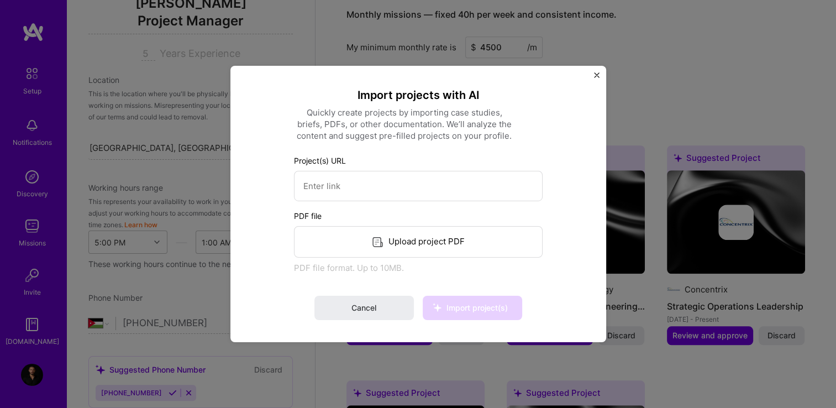
click at [418, 243] on div "Upload project PDF" at bounding box center [418, 241] width 249 height 31
click at [594, 74] on img "Close" at bounding box center [597, 75] width 6 height 6
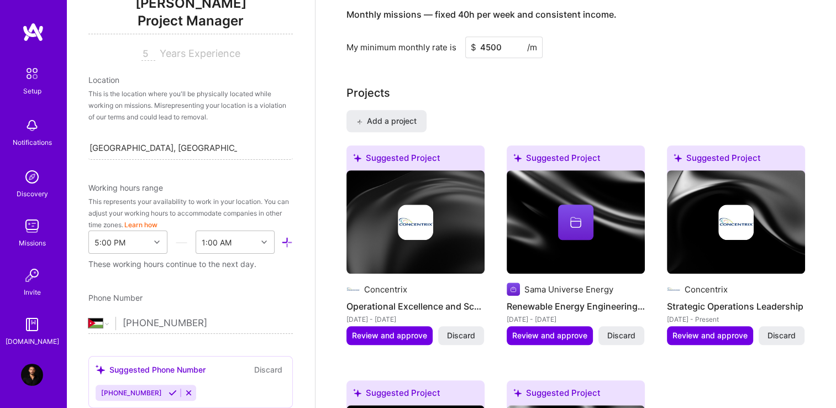
click at [393, 330] on span "Review and approve" at bounding box center [389, 335] width 75 height 11
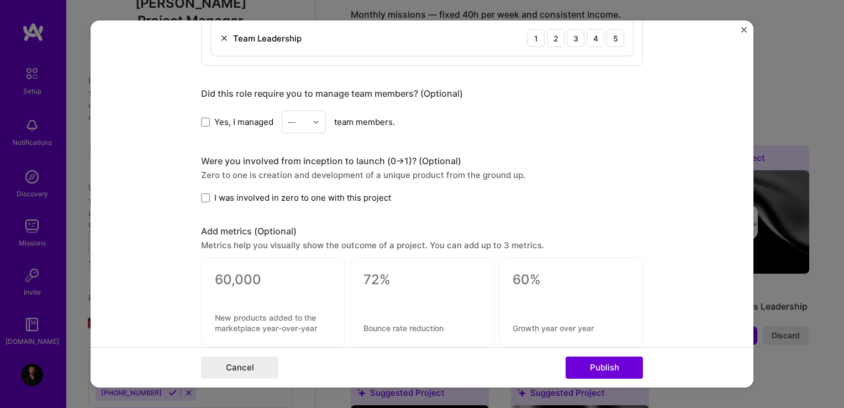
scroll to position [621, 0]
click at [205, 196] on span at bounding box center [205, 198] width 9 height 9
click at [0, 0] on input "I was involved in zero to one with this project" at bounding box center [0, 0] width 0 height 0
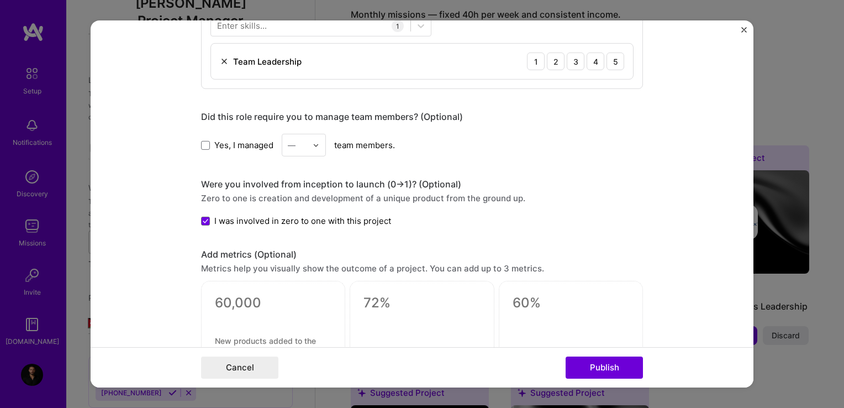
scroll to position [566, 0]
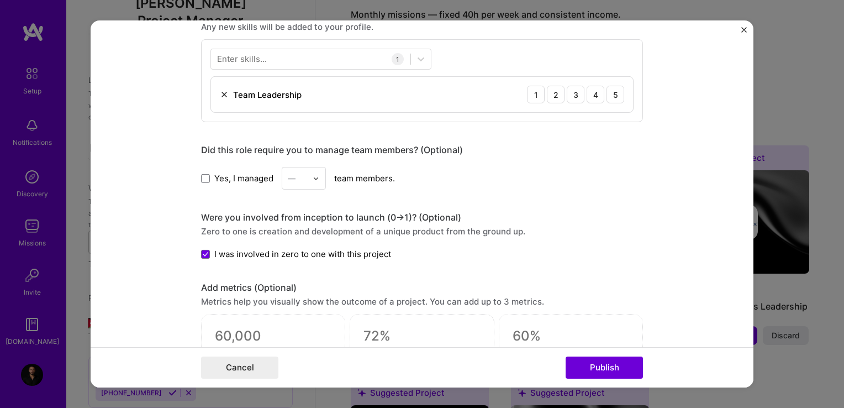
click at [201, 173] on span at bounding box center [205, 177] width 9 height 9
click at [0, 0] on input "Yes, I managed" at bounding box center [0, 0] width 0 height 0
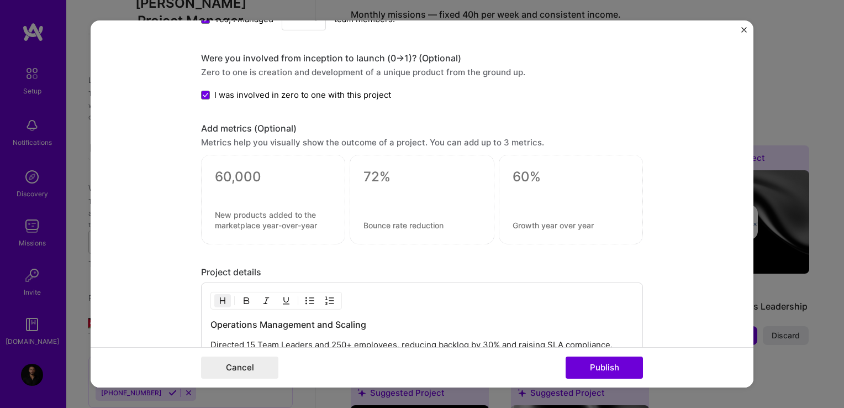
scroll to position [725, 0]
click at [391, 180] on textarea at bounding box center [421, 176] width 117 height 17
click at [555, 159] on div at bounding box center [571, 199] width 144 height 89
click at [241, 177] on textarea at bounding box center [273, 176] width 117 height 17
click at [244, 231] on div at bounding box center [273, 199] width 144 height 89
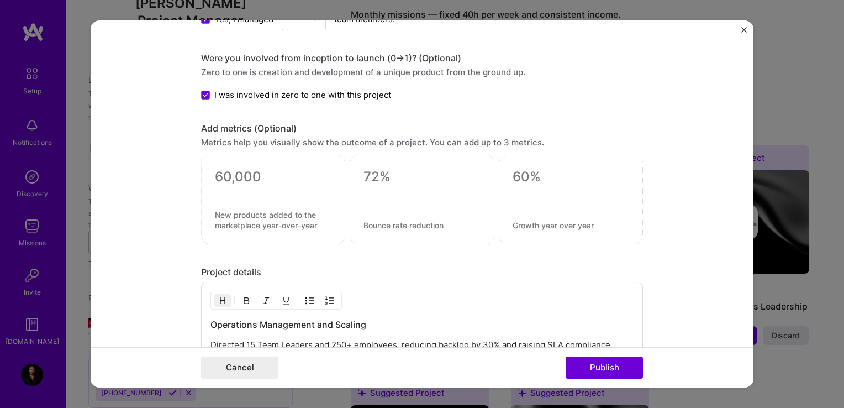
click at [243, 187] on div at bounding box center [273, 191] width 117 height 12
click at [243, 177] on textarea at bounding box center [273, 176] width 117 height 17
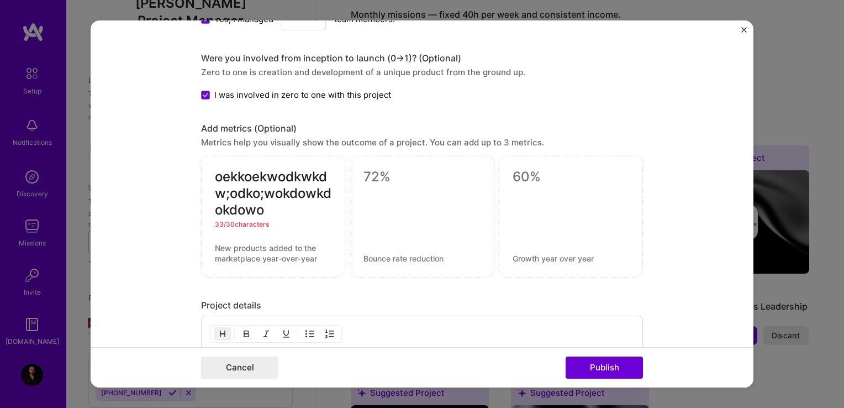
type textarea "oekkoekwodkwkdw;odko;wokdowkdokdowod"
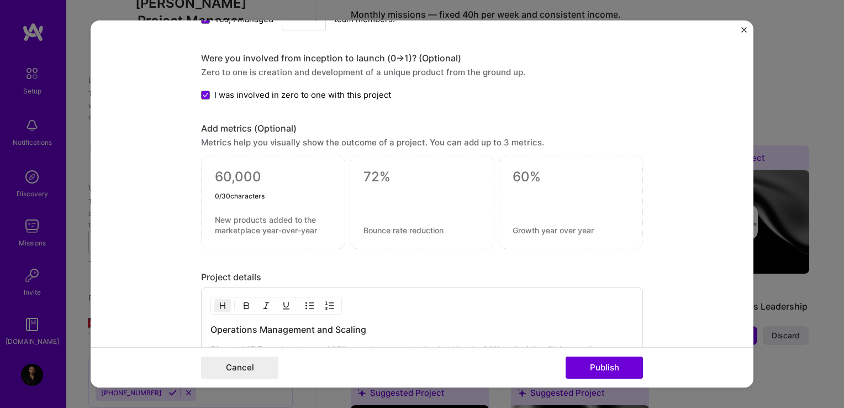
paste textarea "30% — Backlog reduction (MENA queues)"
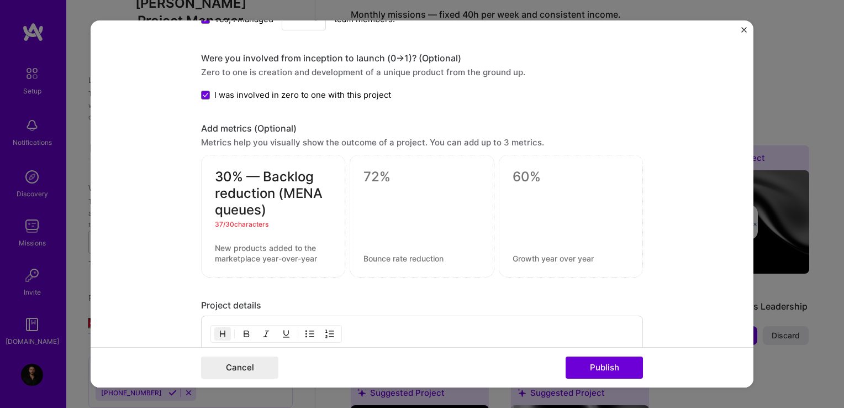
click at [251, 171] on textarea "30% — Backlog reduction (MENA queues)" at bounding box center [273, 193] width 117 height 50
drag, startPoint x: 268, startPoint y: 185, endPoint x: 322, endPoint y: 217, distance: 62.9
click at [322, 217] on div "30% Backlog reduction (MENA queues) 36 / 30 characters" at bounding box center [273, 216] width 144 height 123
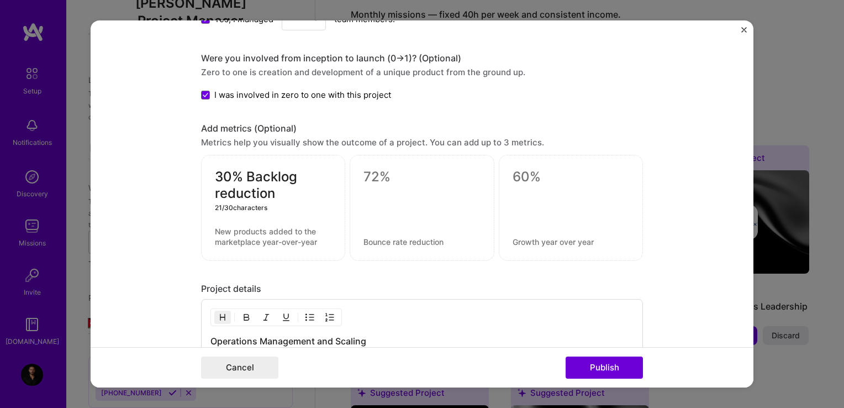
type textarea "30% Backlog reduction"
paste textarea "82% → 95% — SLA improvement"
click at [375, 179] on textarea "82% → 95% — SLA improvement" at bounding box center [421, 176] width 117 height 17
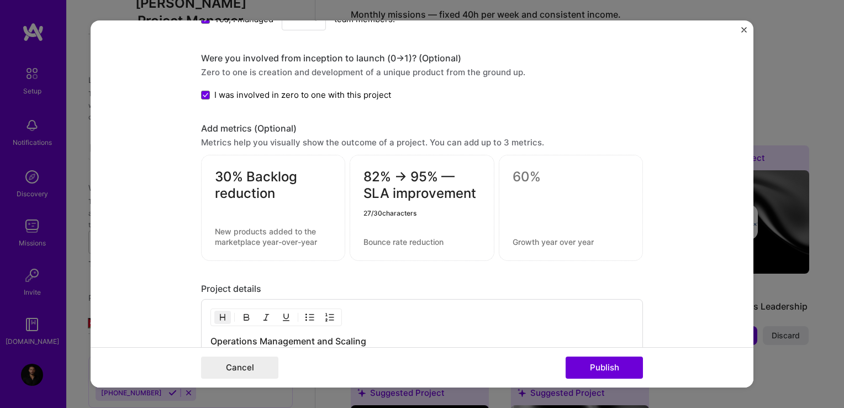
type textarea "82% → 95% — SLA improvement"
click at [547, 185] on div at bounding box center [571, 208] width 144 height 106
click at [546, 175] on textarea at bounding box center [571, 176] width 117 height 17
paste textarea "20% — Cost reduction"
type textarea "20% — Cost reduction"
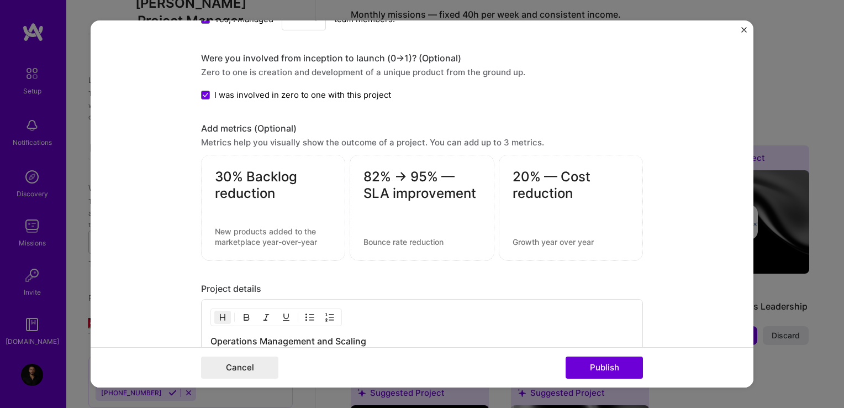
click at [479, 257] on div "82% → 95% — SLA improvement" at bounding box center [422, 208] width 144 height 106
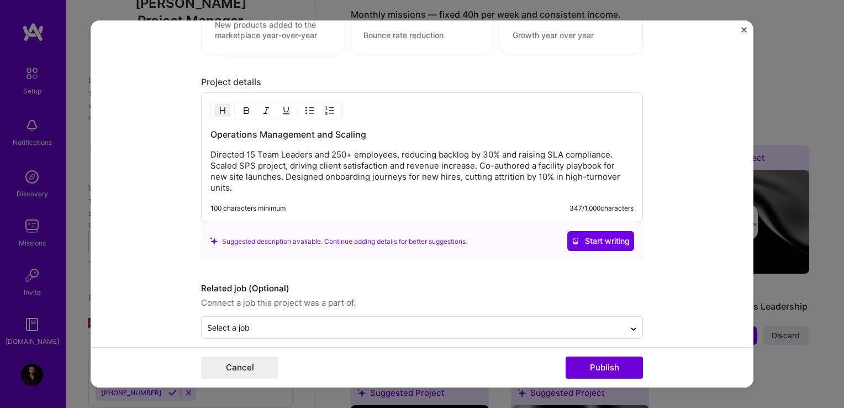
scroll to position [940, 0]
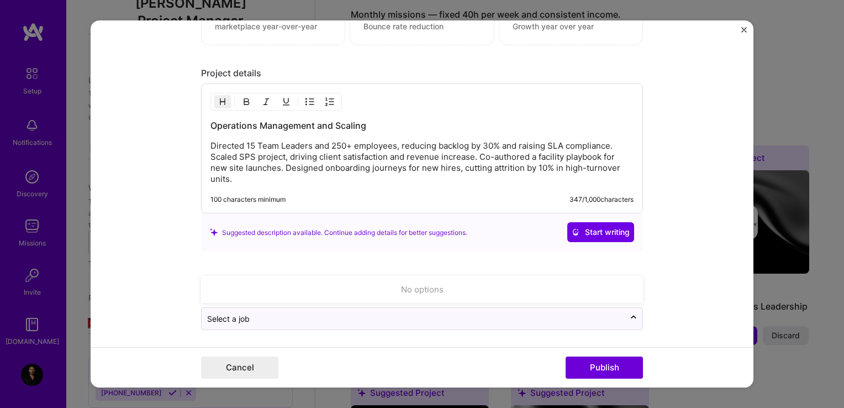
click at [360, 313] on input "text" at bounding box center [413, 319] width 412 height 12
type input "Operations Manager"
click at [143, 166] on form "Editing suggested project This project is suggested based on your LinkedIn, res…" at bounding box center [422, 203] width 663 height 367
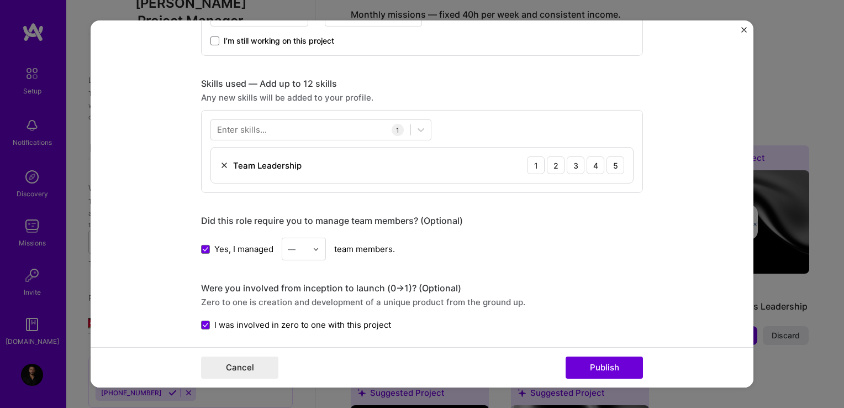
scroll to position [461, 0]
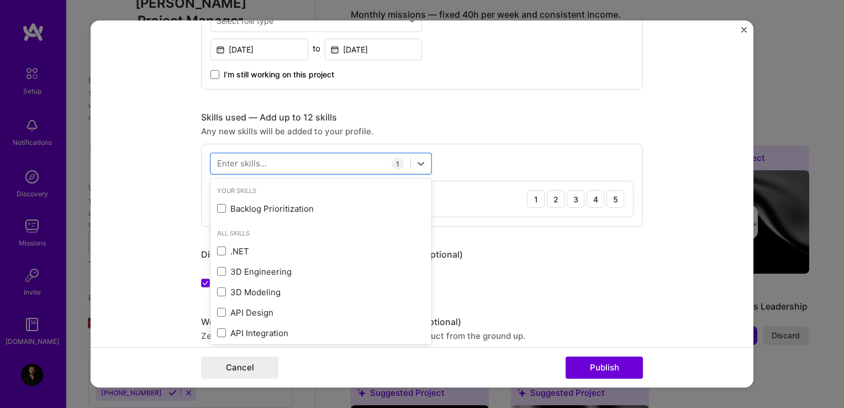
click at [290, 165] on div at bounding box center [310, 163] width 199 height 18
type input "r"
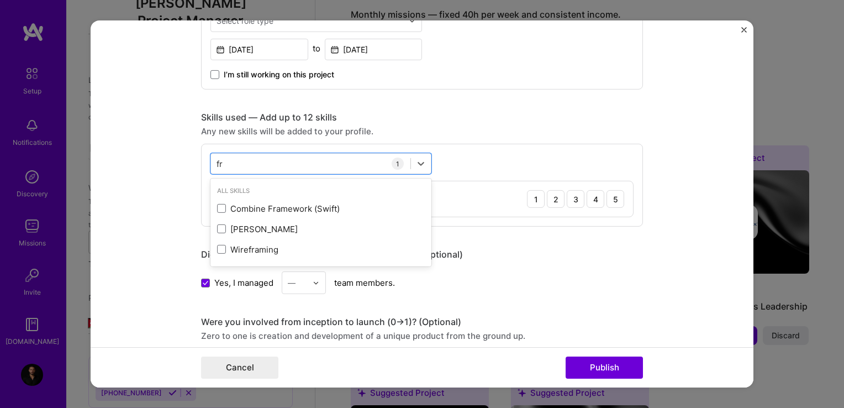
type input "f"
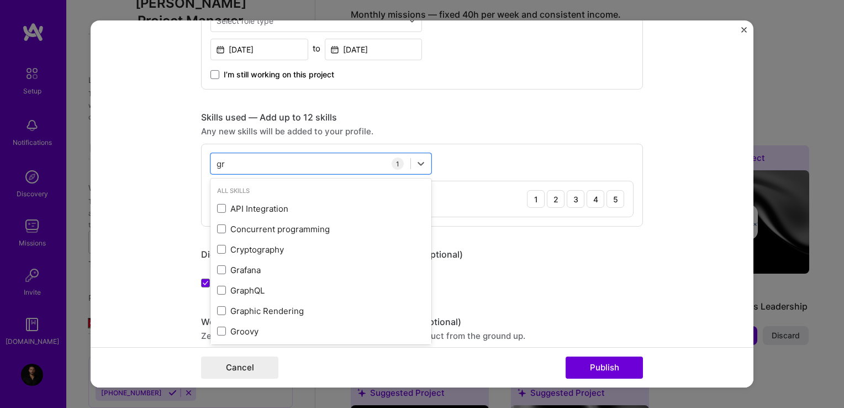
type input "g"
type input "h"
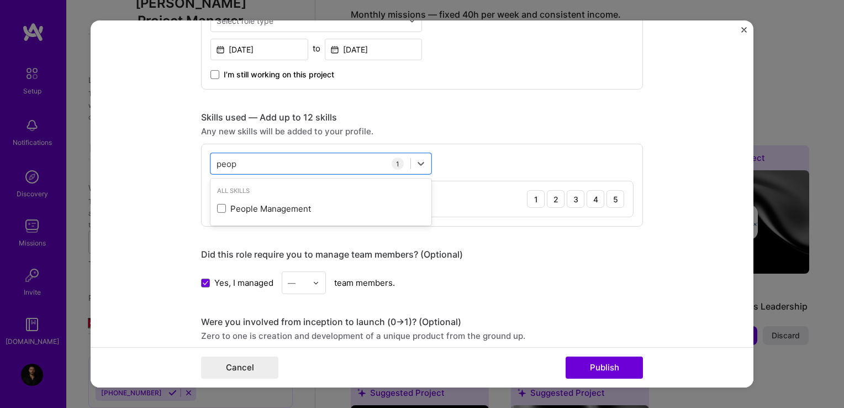
click at [254, 205] on div "People Management" at bounding box center [321, 209] width 208 height 12
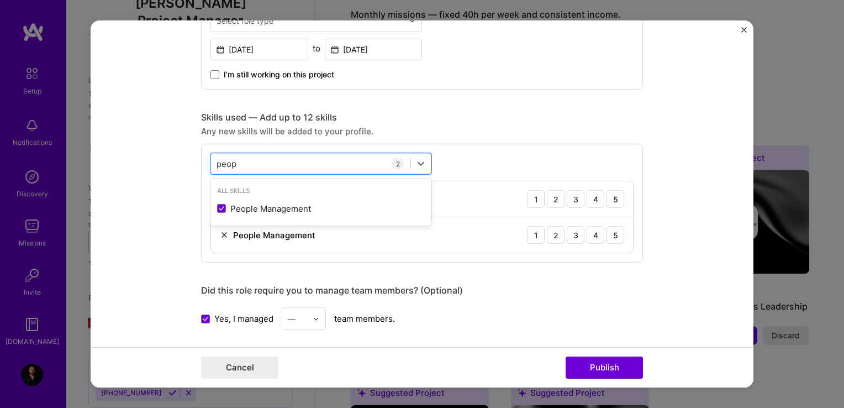
click at [273, 163] on div "peop peop" at bounding box center [310, 163] width 199 height 18
type input "p"
click at [270, 166] on div "cus cus" at bounding box center [310, 163] width 199 height 18
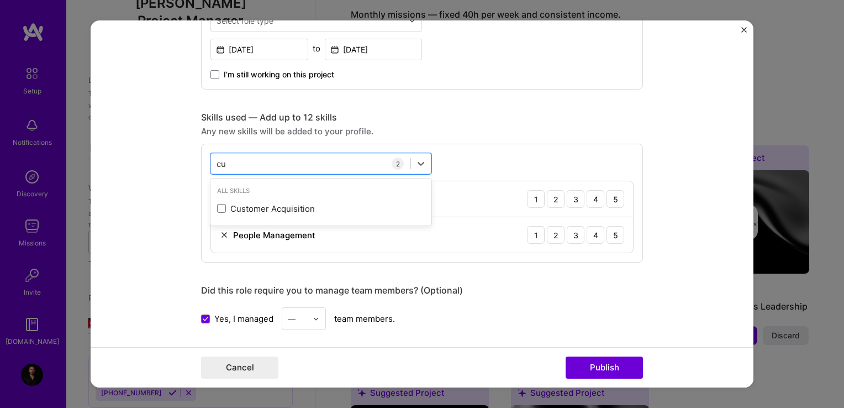
type input "c"
click at [267, 210] on div "Stakeholder Management" at bounding box center [321, 209] width 208 height 12
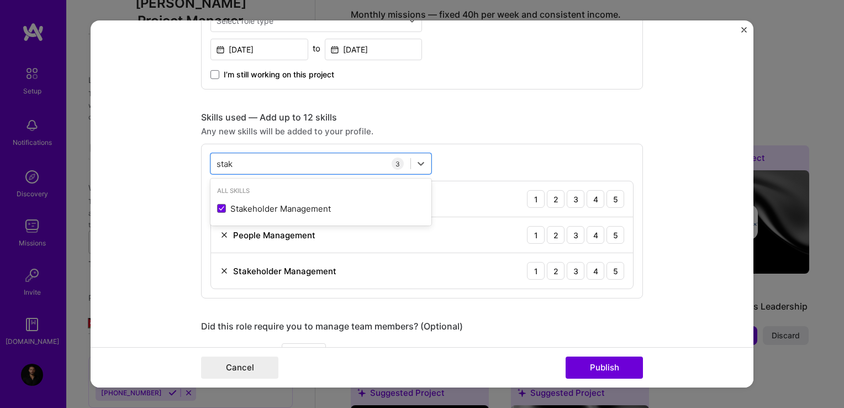
click at [280, 159] on div "stak stak" at bounding box center [310, 163] width 199 height 18
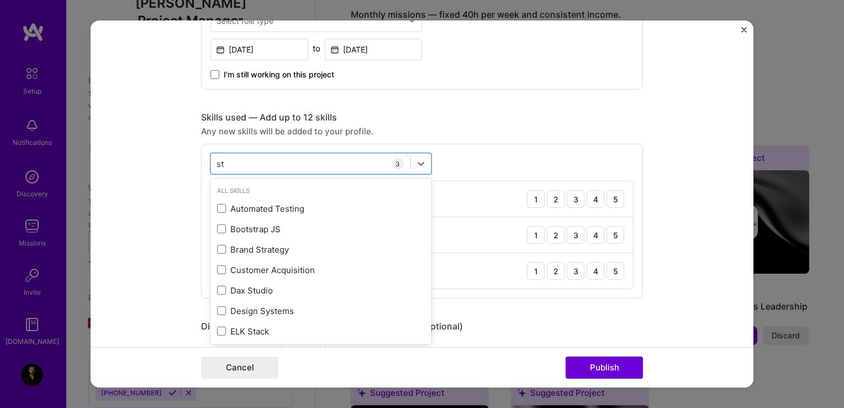
type input "s"
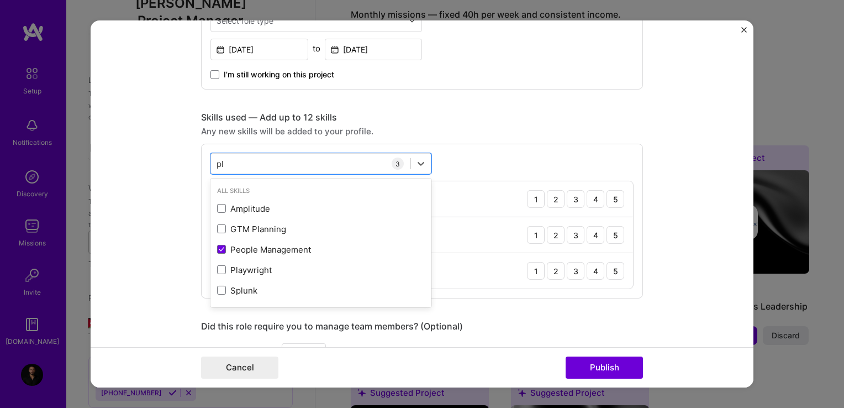
type input "p"
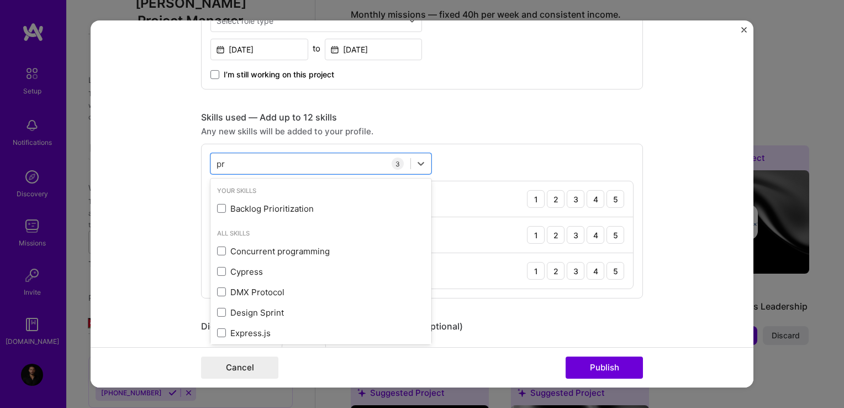
type input "p"
type input "s"
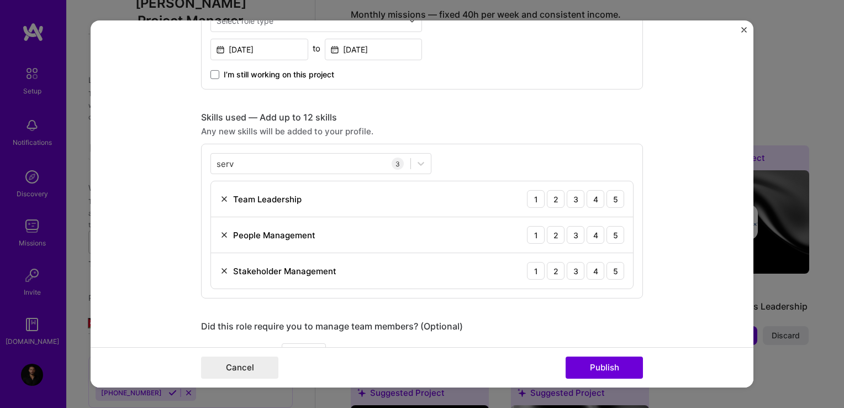
click at [119, 217] on form "Editing suggested project This project is suggested based on your LinkedIn, res…" at bounding box center [422, 203] width 663 height 367
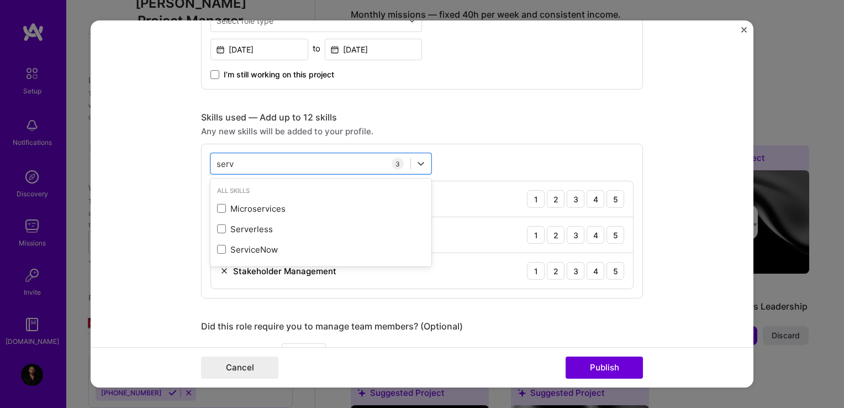
click at [246, 165] on div "serv serv" at bounding box center [310, 163] width 199 height 18
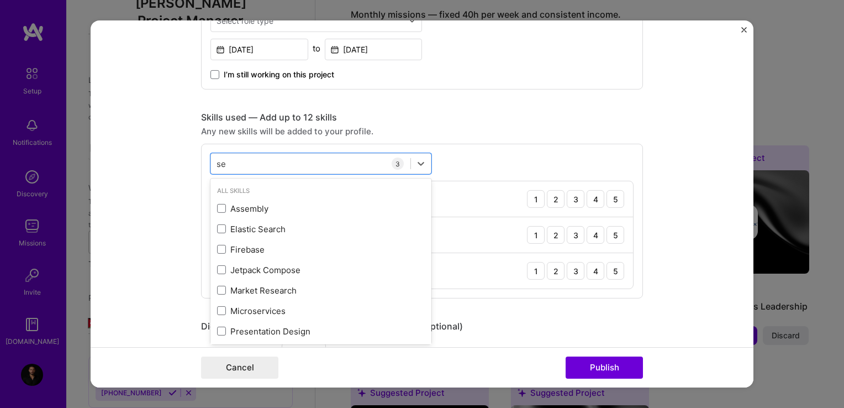
type input "s"
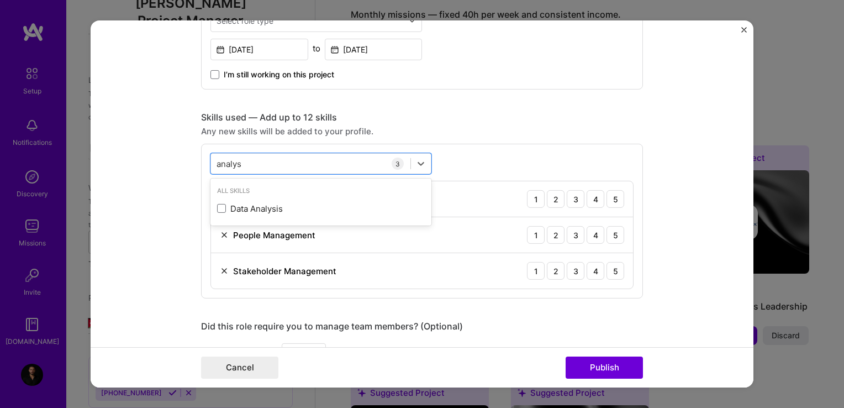
click at [223, 210] on div "Data Analysis" at bounding box center [321, 209] width 208 height 12
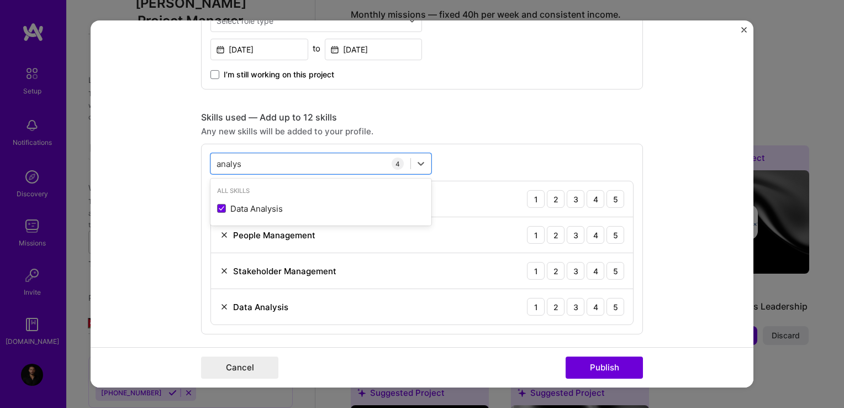
type input "analys"
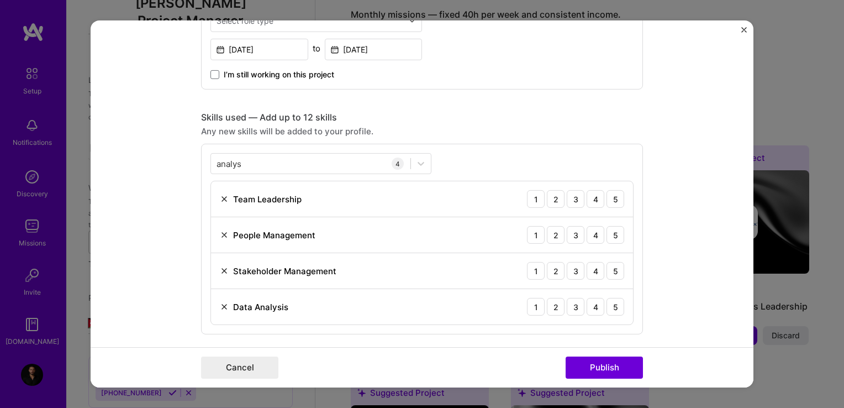
click at [188, 207] on form "Editing suggested project This project is suggested based on your LinkedIn, res…" at bounding box center [422, 203] width 663 height 367
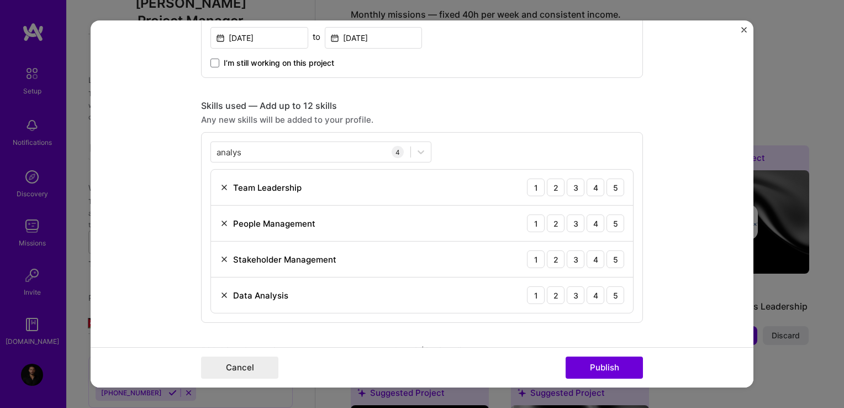
scroll to position [471, 0]
click at [615, 192] on div "5" at bounding box center [616, 189] width 18 height 18
click at [613, 217] on div "5" at bounding box center [616, 225] width 18 height 18
click at [612, 255] on div "5" at bounding box center [616, 261] width 18 height 18
click at [610, 298] on div "5" at bounding box center [616, 297] width 18 height 18
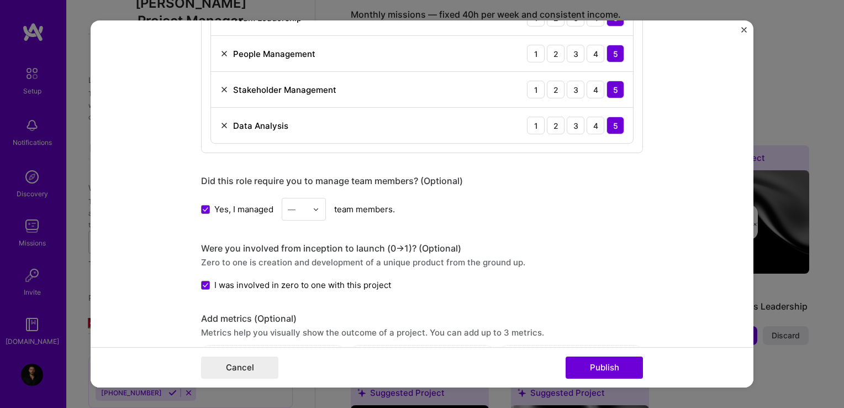
scroll to position [642, 0]
click at [292, 206] on input "text" at bounding box center [297, 210] width 19 height 12
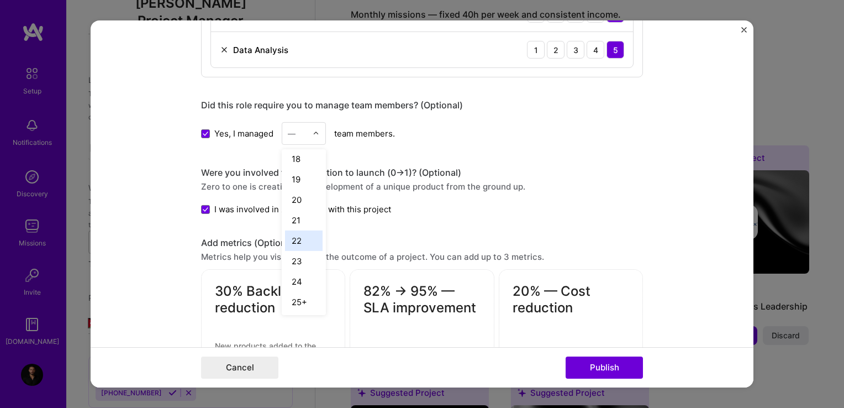
scroll to position [726, 0]
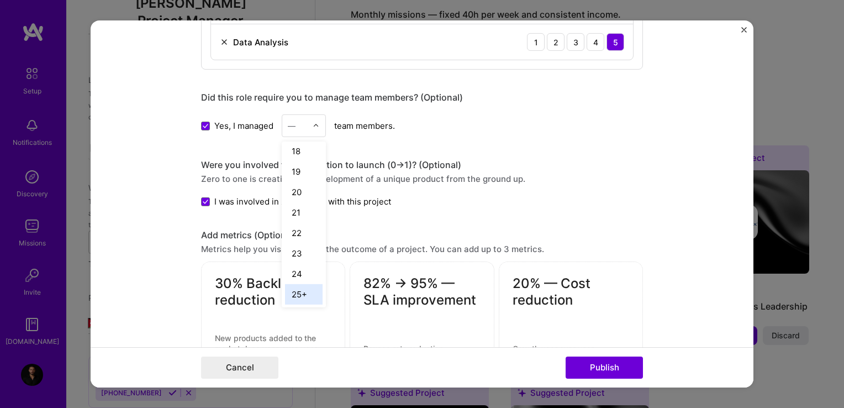
click at [292, 287] on div "25+" at bounding box center [304, 294] width 38 height 20
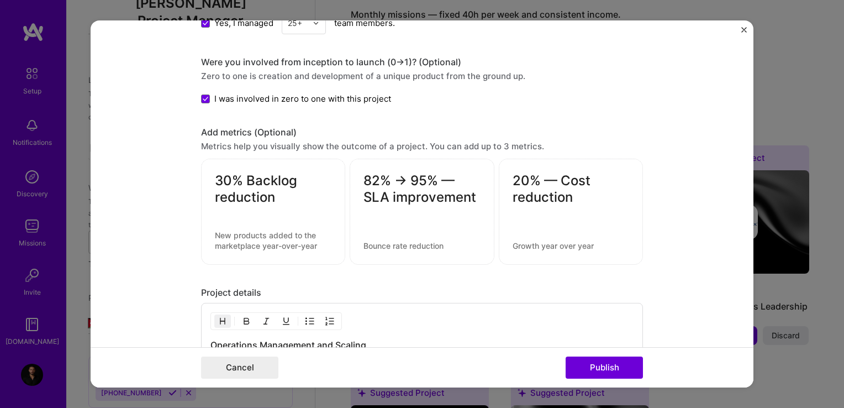
scroll to position [1047, 0]
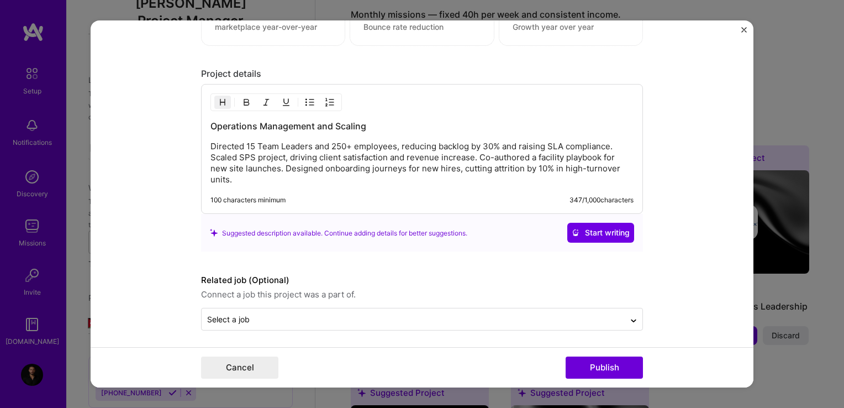
click at [513, 317] on input "text" at bounding box center [413, 319] width 412 height 12
type input "ops"
click at [567, 223] on button "Start writing" at bounding box center [600, 233] width 67 height 20
click at [647, 280] on form "Editing suggested project This project is suggested based on your LinkedIn, res…" at bounding box center [422, 203] width 663 height 367
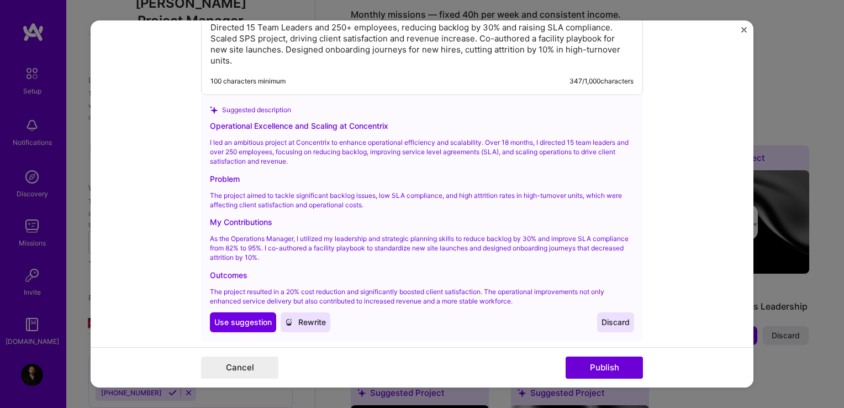
scroll to position [1167, 0]
click at [241, 320] on span "Use suggestion" at bounding box center [242, 320] width 57 height 11
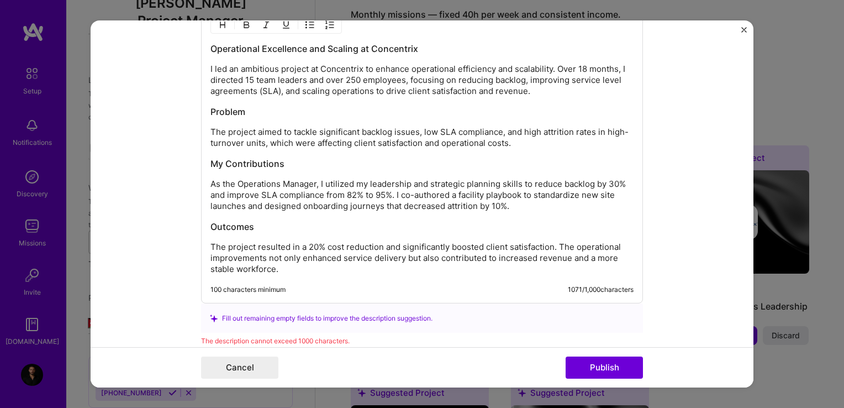
scroll to position [1123, 0]
click at [312, 259] on p "The project resulted in a 20% cost reduction and significantly boosted client s…" at bounding box center [421, 259] width 423 height 33
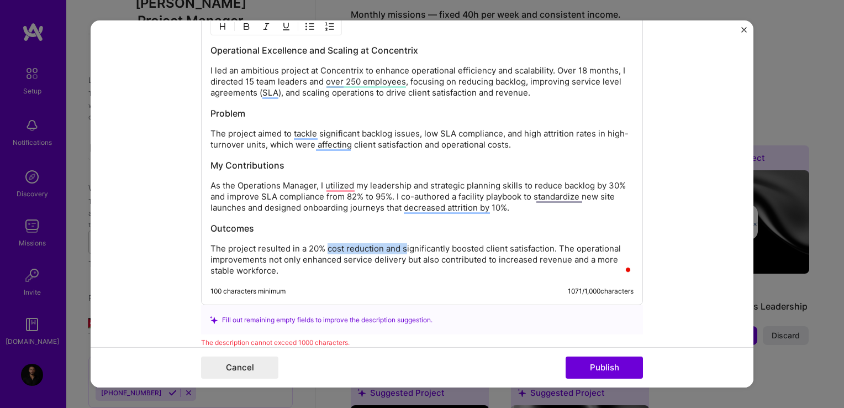
drag, startPoint x: 323, startPoint y: 245, endPoint x: 402, endPoint y: 239, distance: 79.8
click at [402, 239] on div "Operational Excellence and Scaling at Concentrix I led an ambitious project at …" at bounding box center [421, 160] width 423 height 232
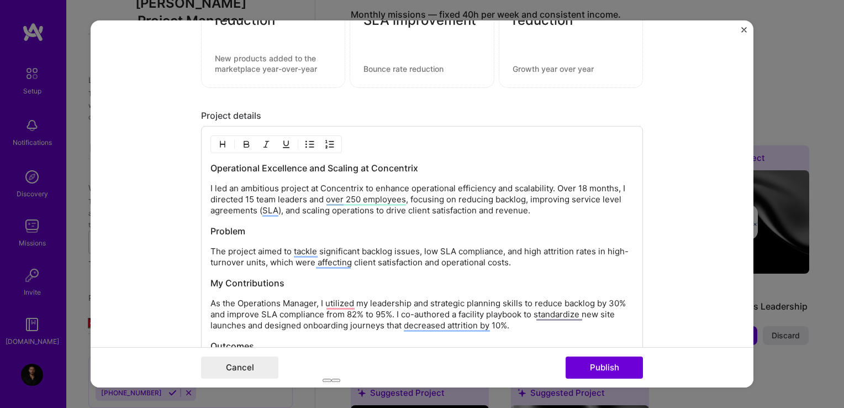
scroll to position [1017, 0]
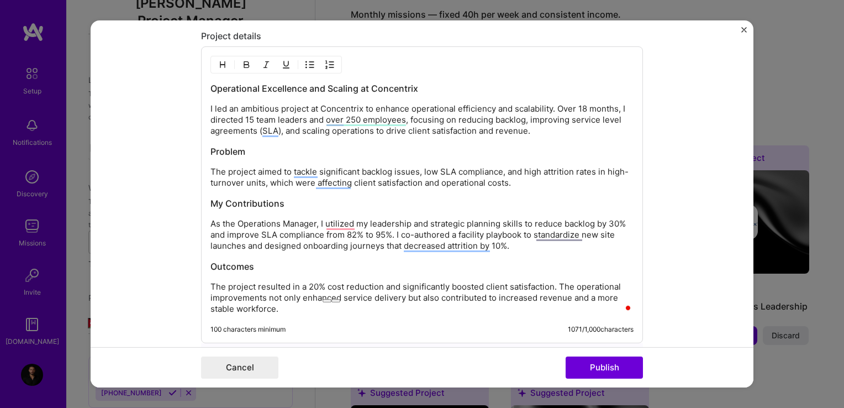
click at [307, 284] on p "The project resulted in a 20% cost reduction and significantly boosted client s…" at bounding box center [421, 297] width 423 height 33
drag, startPoint x: 328, startPoint y: 283, endPoint x: 384, endPoint y: 283, distance: 56.3
click at [384, 283] on p "The project resulted in a 300% cost reduction and significantly boosted client …" at bounding box center [421, 297] width 423 height 33
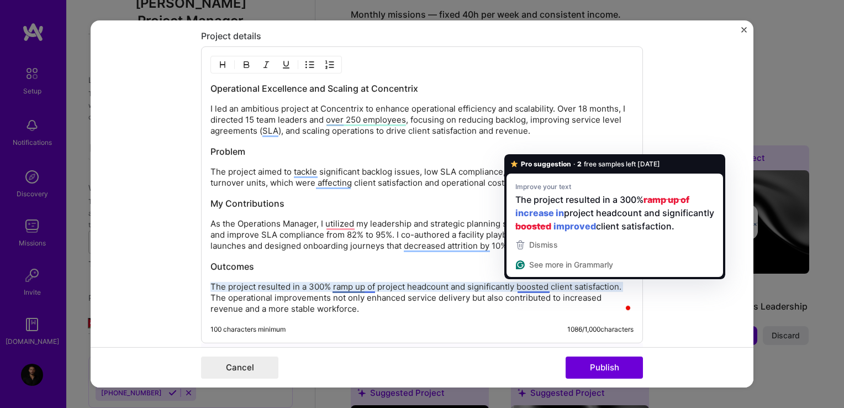
click at [538, 282] on p "The project resulted in a 300% ramp up of project headcount and significantly b…" at bounding box center [421, 297] width 423 height 33
click at [391, 267] on h3 "Outcomes" at bounding box center [421, 266] width 423 height 12
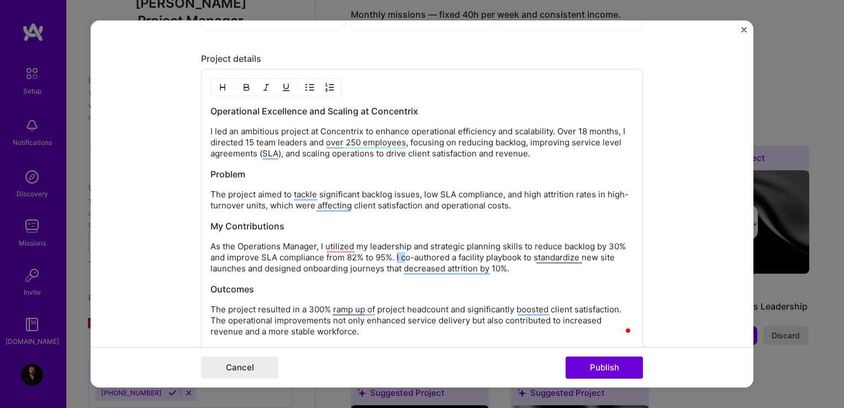
drag, startPoint x: 392, startPoint y: 251, endPoint x: 402, endPoint y: 253, distance: 10.1
click at [402, 253] on p "As the Operations Manager, I utilized my leadership and strategic planning skil…" at bounding box center [421, 257] width 423 height 33
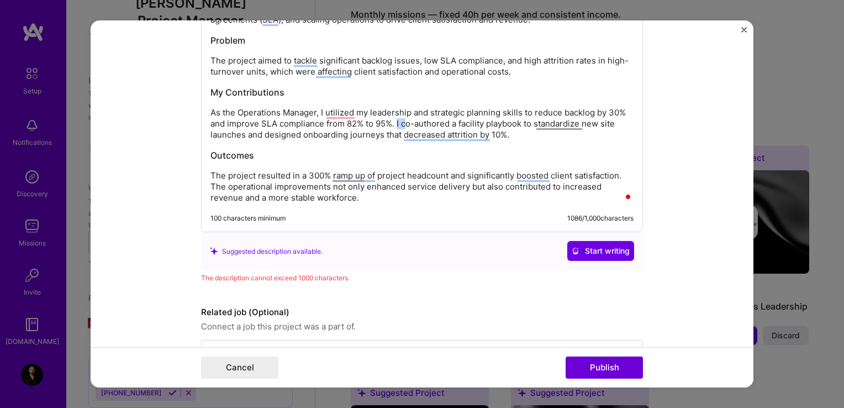
click at [595, 358] on button "Publish" at bounding box center [604, 367] width 77 height 22
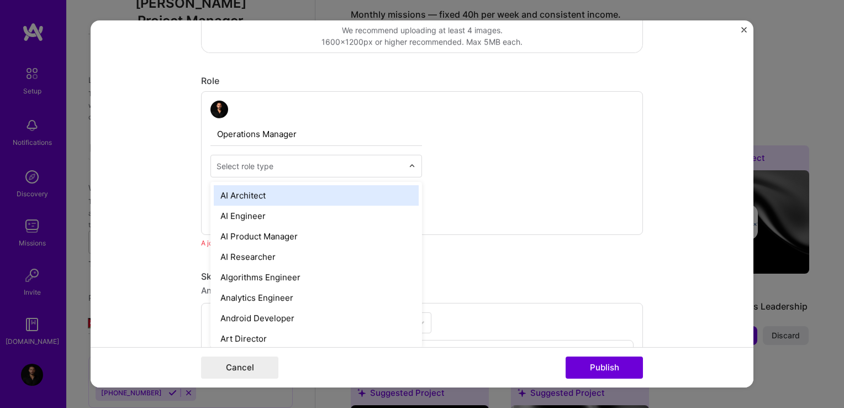
click at [312, 164] on input "text" at bounding box center [310, 166] width 187 height 12
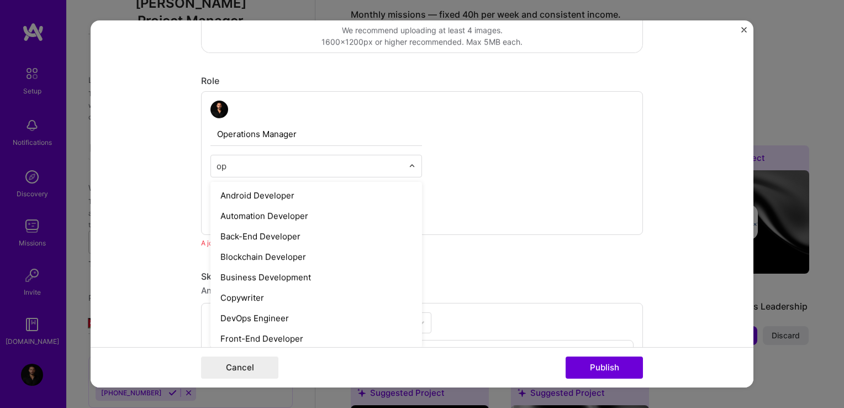
type input "o"
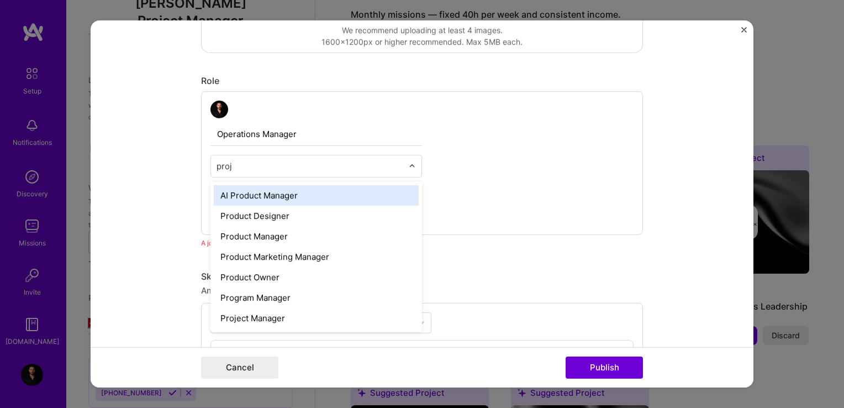
type input "proje"
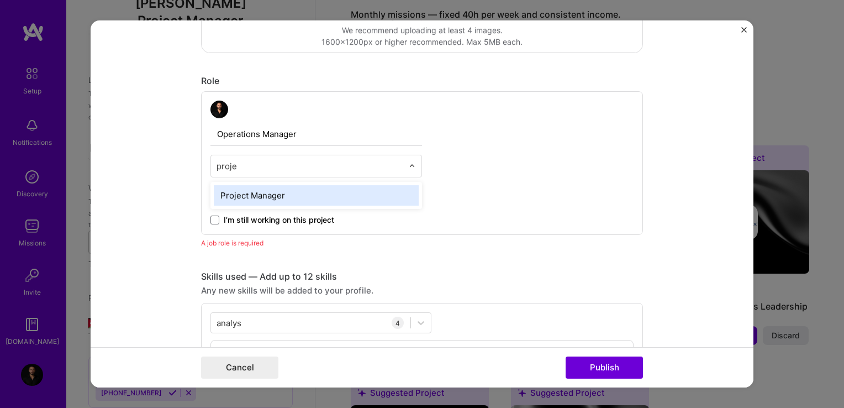
click at [281, 199] on div "Project Manager" at bounding box center [316, 195] width 205 height 20
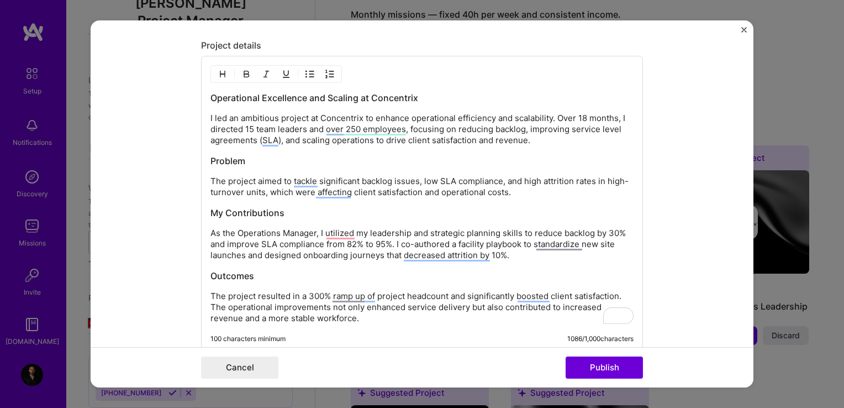
click at [619, 368] on button "Publish" at bounding box center [604, 367] width 77 height 22
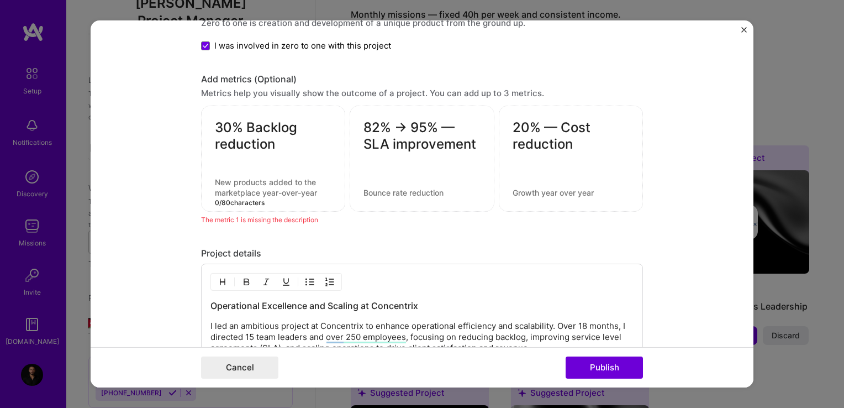
click at [253, 188] on textarea at bounding box center [273, 187] width 117 height 21
type textarea "e"
click at [381, 196] on div "82% → 95% — SLA improvement" at bounding box center [422, 159] width 144 height 106
click at [398, 187] on textarea at bounding box center [421, 192] width 117 height 10
drag, startPoint x: 362, startPoint y: 135, endPoint x: 485, endPoint y: 138, distance: 123.2
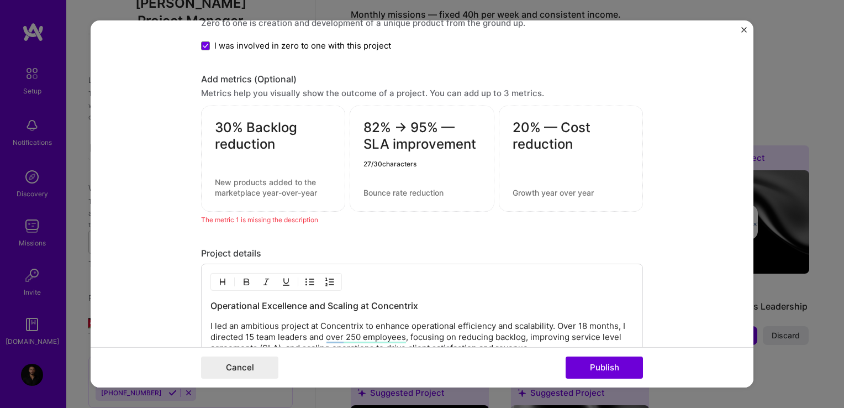
click at [485, 138] on div "82% → 95% — SLA improvement 27 / 30 characters" at bounding box center [422, 159] width 144 height 106
type textarea "82% → 95% —"
click at [416, 189] on textarea at bounding box center [421, 192] width 117 height 10
paste textarea "SLA improvement"
type textarea "SLA improvement"
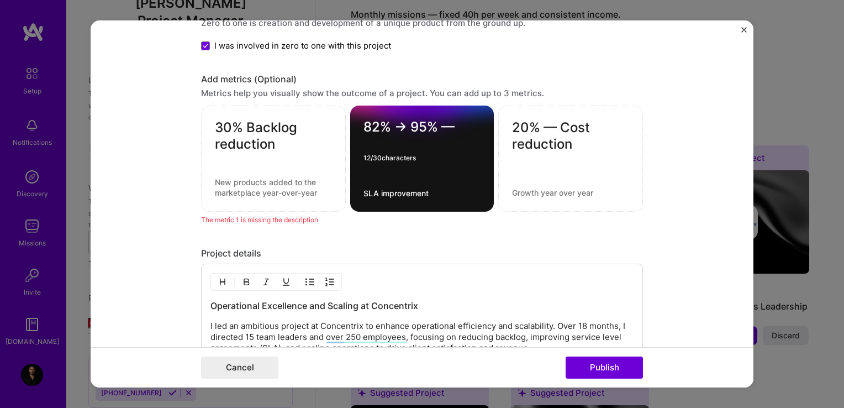
click at [451, 134] on textarea "82% → 95% —" at bounding box center [421, 130] width 117 height 22
type textarea "82% → 95%"
click at [274, 160] on div at bounding box center [273, 158] width 117 height 12
drag, startPoint x: 243, startPoint y: 125, endPoint x: 286, endPoint y: 145, distance: 47.5
click at [286, 145] on textarea "30% Backlog reduction" at bounding box center [273, 135] width 117 height 33
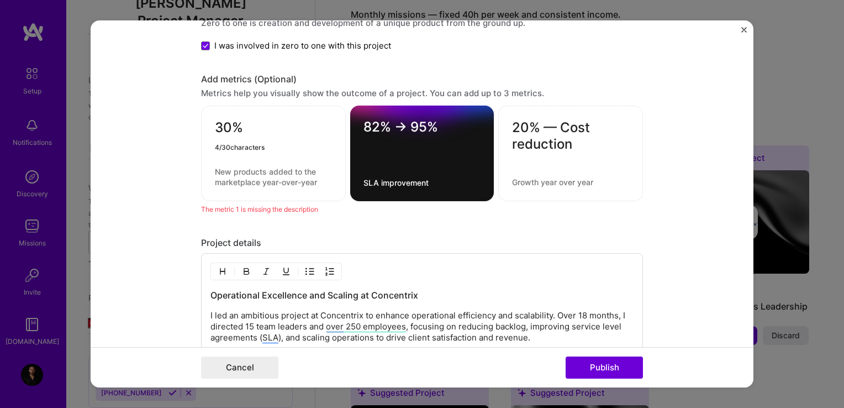
type textarea "30%"
click at [262, 175] on textarea at bounding box center [273, 176] width 117 height 21
paste textarea "Backlog reduction"
type textarea "Backlog reduction"
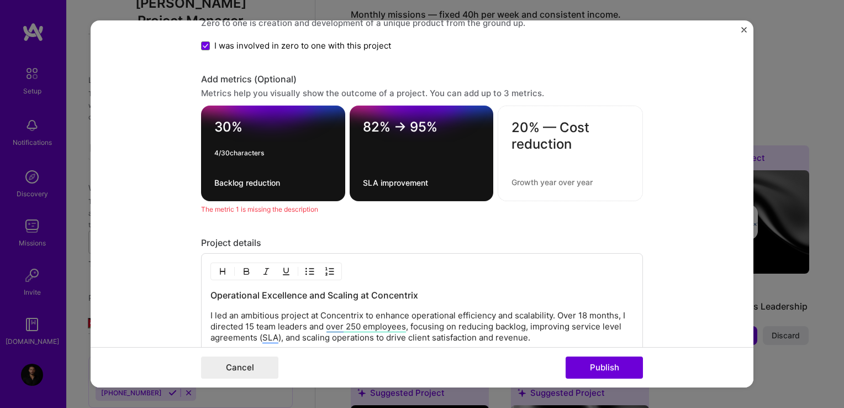
click at [273, 128] on textarea "30%" at bounding box center [273, 130] width 118 height 22
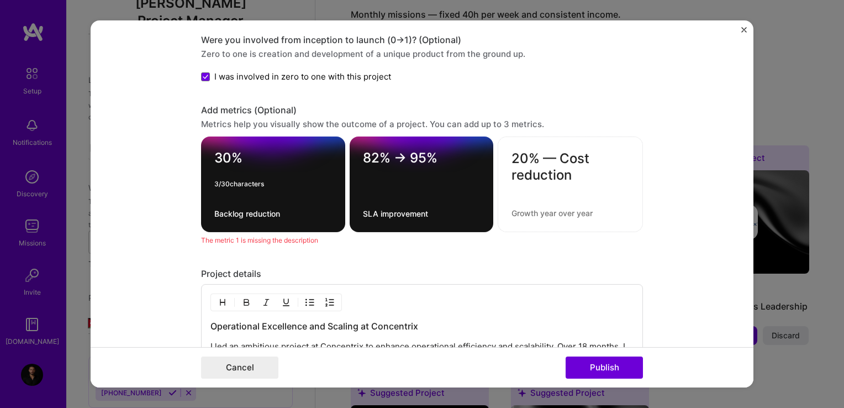
type textarea "30%"
drag, startPoint x: 539, startPoint y: 150, endPoint x: 589, endPoint y: 178, distance: 57.6
click at [589, 178] on textarea "20% — Cost reduction" at bounding box center [571, 166] width 118 height 33
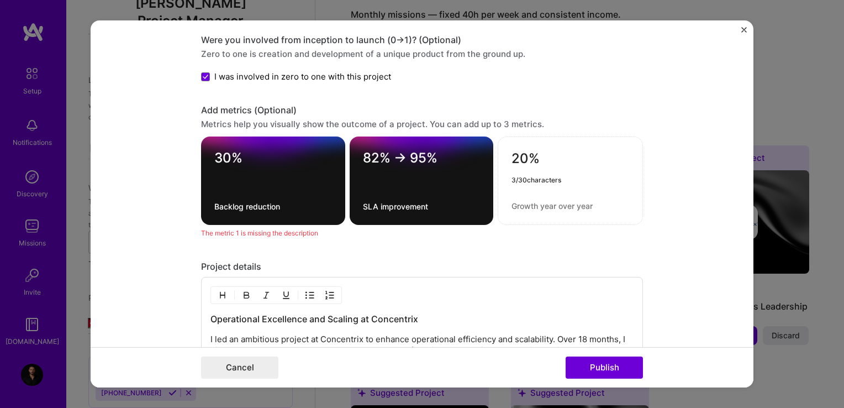
type textarea "20%"
click at [566, 198] on div "20%" at bounding box center [570, 180] width 145 height 88
click at [555, 204] on textarea at bounding box center [571, 206] width 118 height 10
paste textarea "— Cost reduction"
click at [519, 202] on textarea "— Cost reduction" at bounding box center [571, 206] width 118 height 10
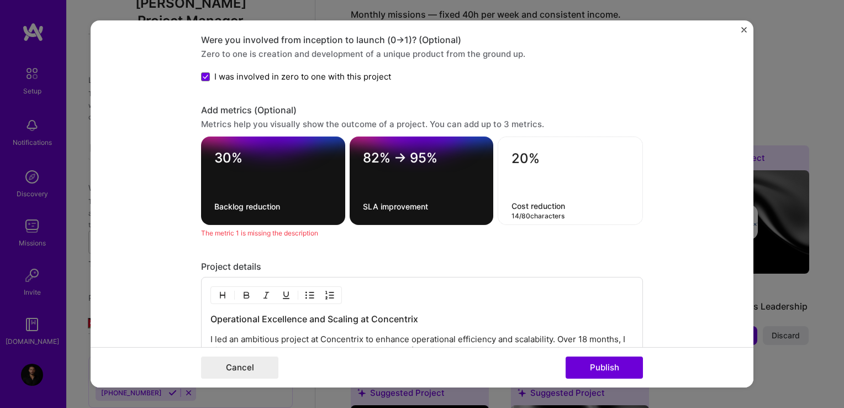
type textarea "Cost reduction"
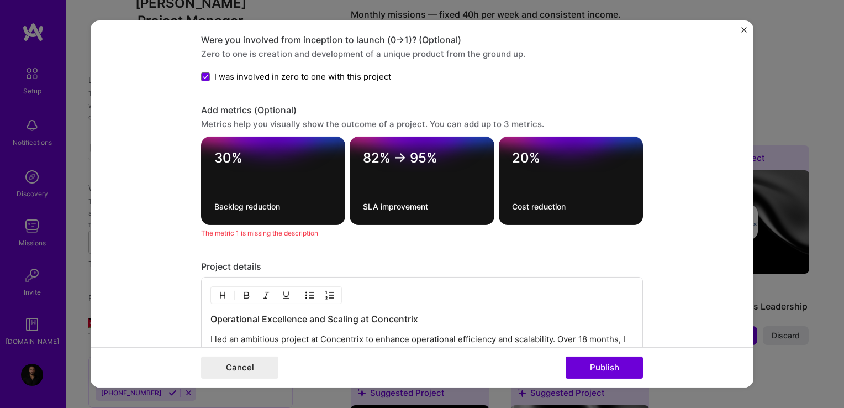
click at [624, 72] on div "I was involved in zero to one with this project" at bounding box center [422, 77] width 442 height 12
click at [616, 370] on button "Publish" at bounding box center [604, 367] width 77 height 22
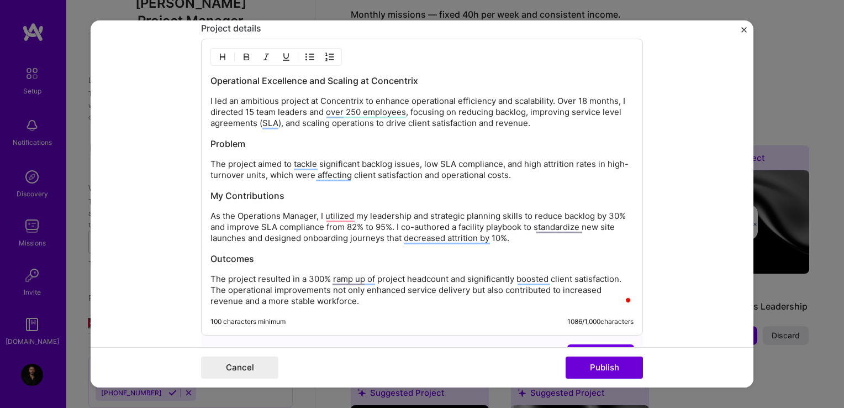
click at [602, 366] on button "Publish" at bounding box center [604, 367] width 77 height 22
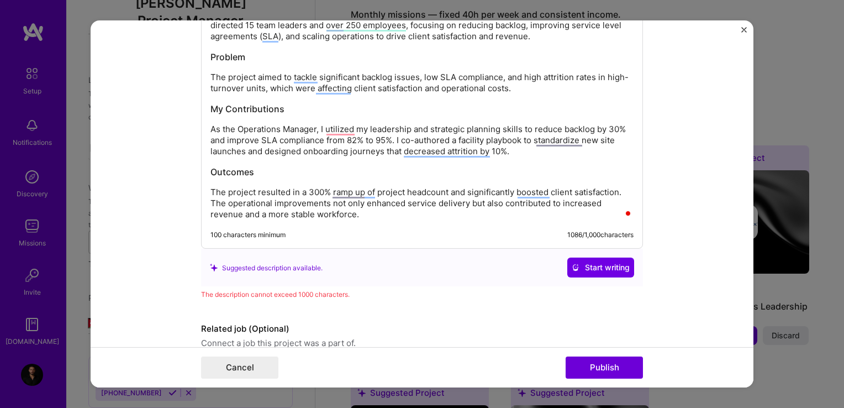
click at [479, 207] on p "The project resulted in a 300% ramp up of project headcount and significantly b…" at bounding box center [421, 203] width 423 height 33
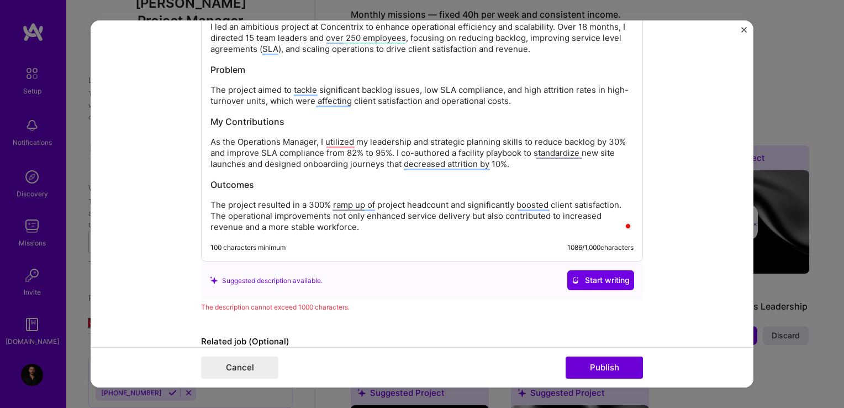
click at [584, 277] on span "Start writing" at bounding box center [601, 280] width 58 height 11
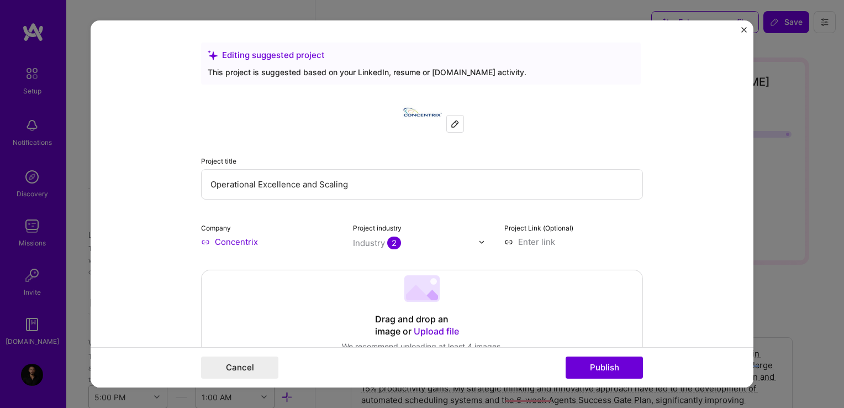
select select "[PERSON_NAME]"
select select "Right Now"
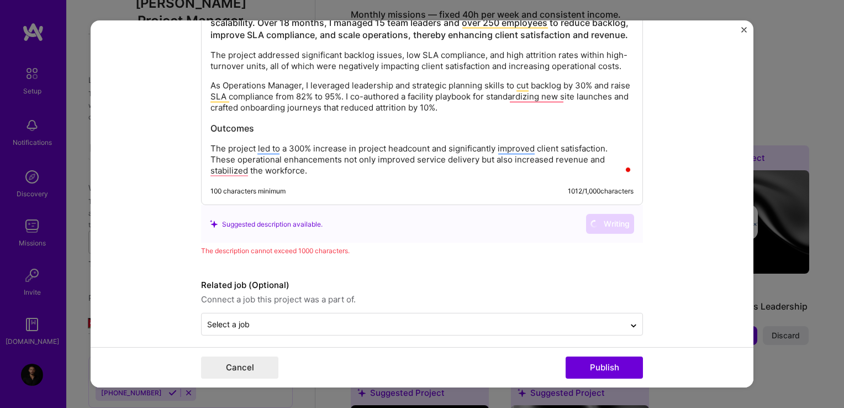
scroll to position [1145, 0]
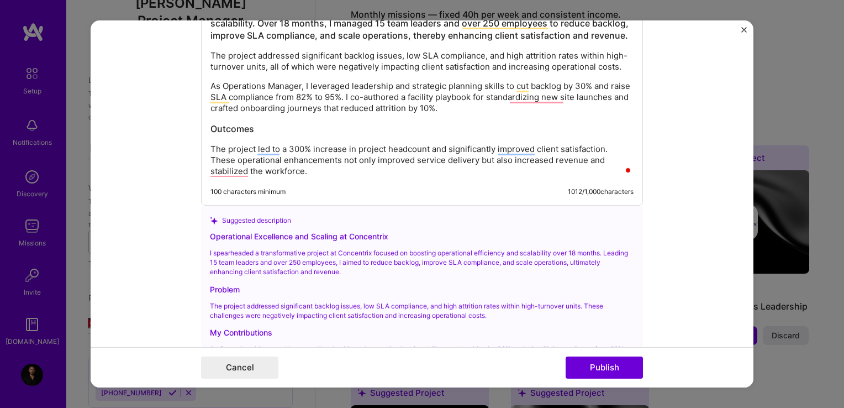
click at [130, 236] on form "Editing suggested project This project is suggested based on your LinkedIn, res…" at bounding box center [422, 203] width 663 height 367
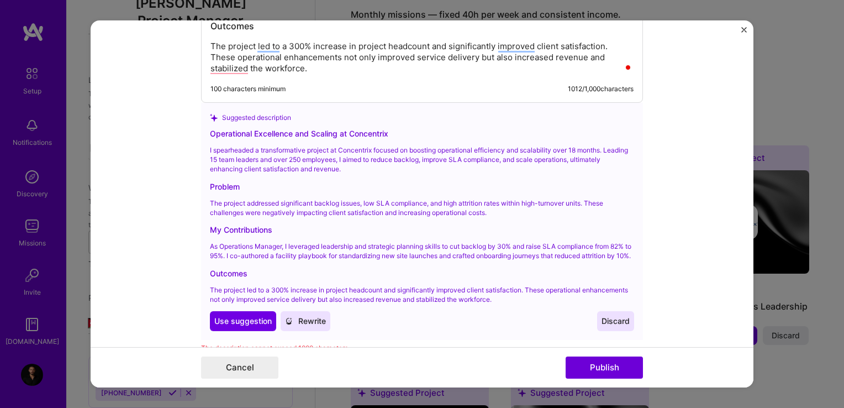
scroll to position [1248, 0]
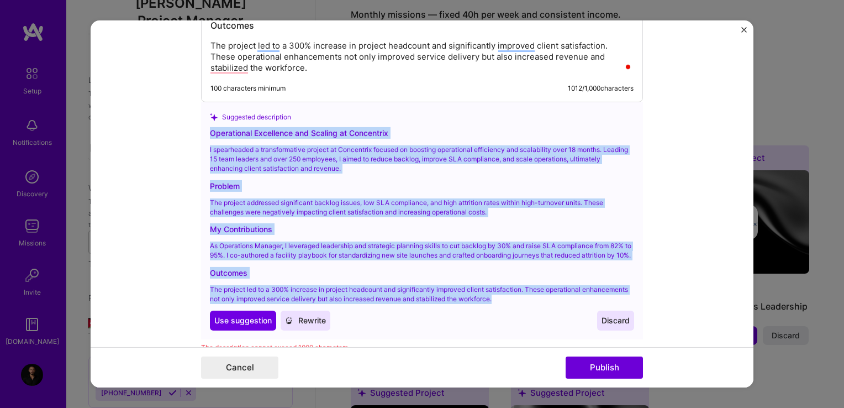
drag, startPoint x: 207, startPoint y: 128, endPoint x: 547, endPoint y: 303, distance: 382.0
click at [547, 303] on div "Operational Excellence and Scaling at Concentrix I spearheaded a transformative…" at bounding box center [422, 228] width 424 height 203
copy div "Operational Excellence and Scaling at Concentrix I spearheaded a transformative…"
click at [456, 223] on div "My Contributions" at bounding box center [422, 229] width 424 height 12
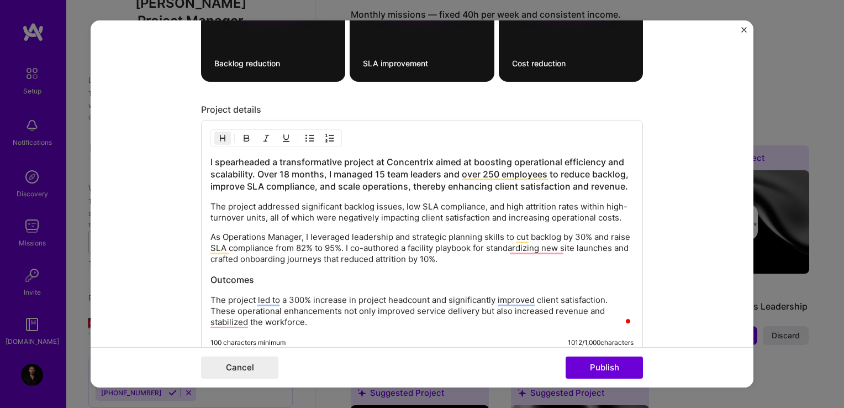
scroll to position [993, 0]
click at [319, 196] on div "I spearheaded a transformative project at Concentrix aimed at boosting operatio…" at bounding box center [421, 243] width 423 height 172
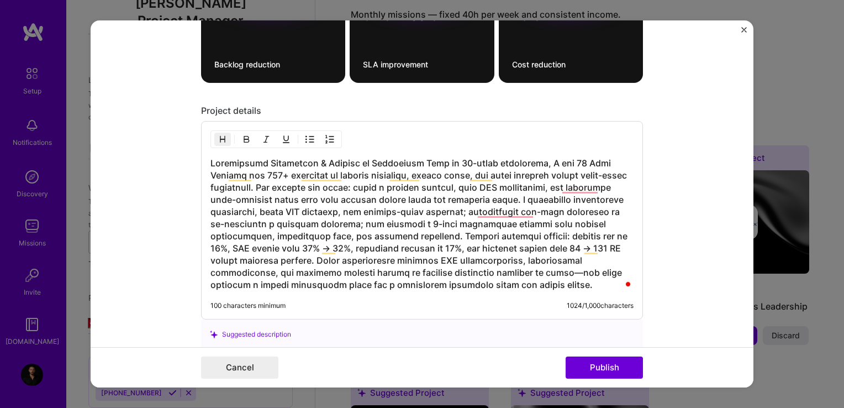
click at [661, 205] on form "Editing suggested project This project is suggested based on your LinkedIn, res…" at bounding box center [422, 203] width 663 height 367
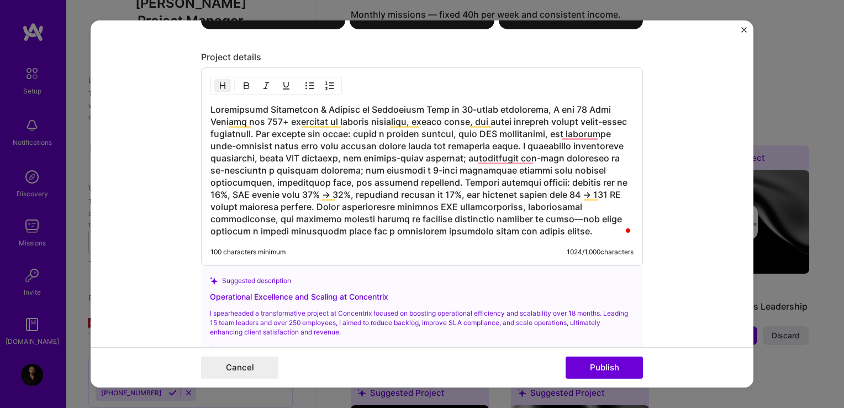
scroll to position [0, 0]
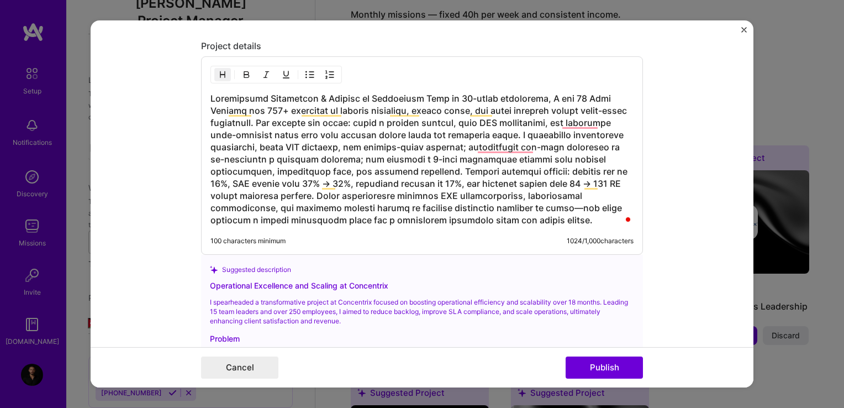
click at [535, 193] on h3 "To enrich screen reader interactions, please activate Accessibility in Grammarl…" at bounding box center [421, 159] width 423 height 134
click at [610, 361] on button "Publish" at bounding box center [604, 367] width 77 height 22
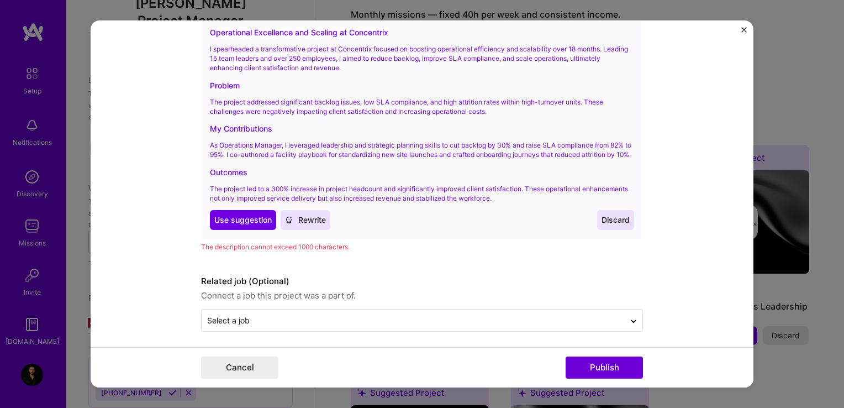
click at [471, 154] on p "As Operations Manager, I leveraged leadership and strategic planning skills to …" at bounding box center [422, 150] width 424 height 19
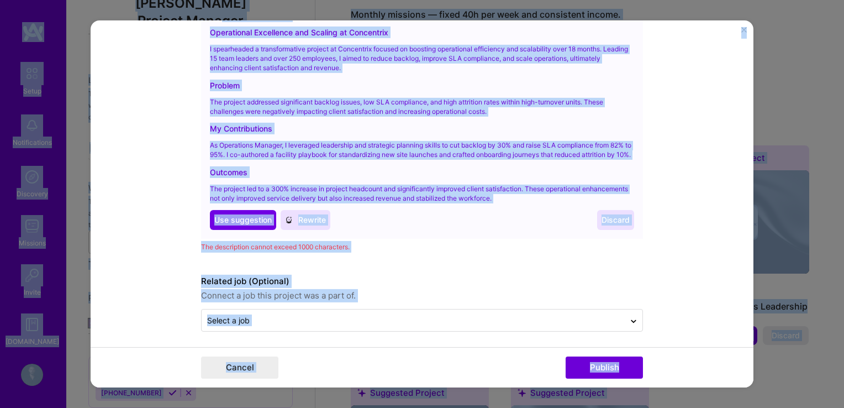
click at [405, 137] on div "Operational Excellence and Scaling at Concentrix I spearheaded a transformative…" at bounding box center [422, 128] width 424 height 203
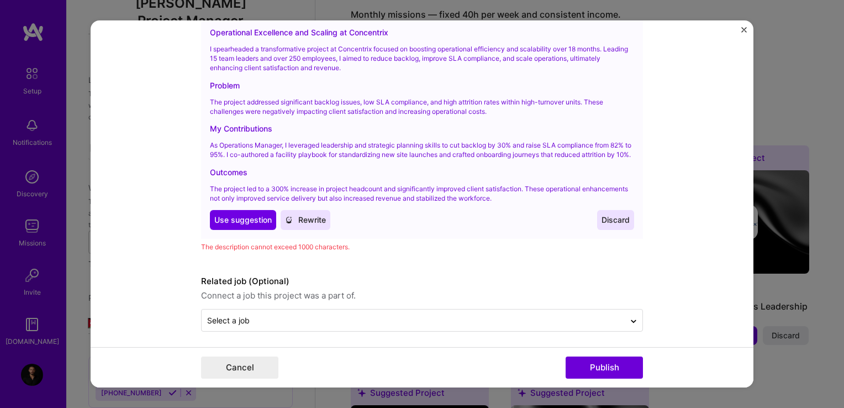
scroll to position [1115, 0]
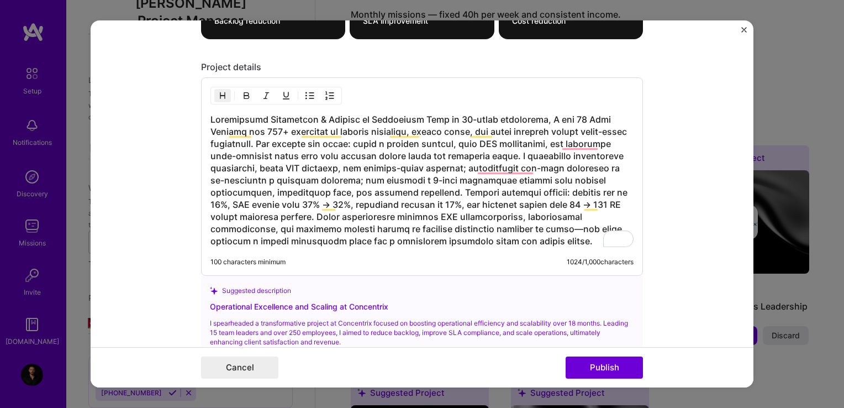
click at [336, 152] on h3 "To enrich screen reader interactions, please activate Accessibility in Grammarl…" at bounding box center [421, 180] width 423 height 134
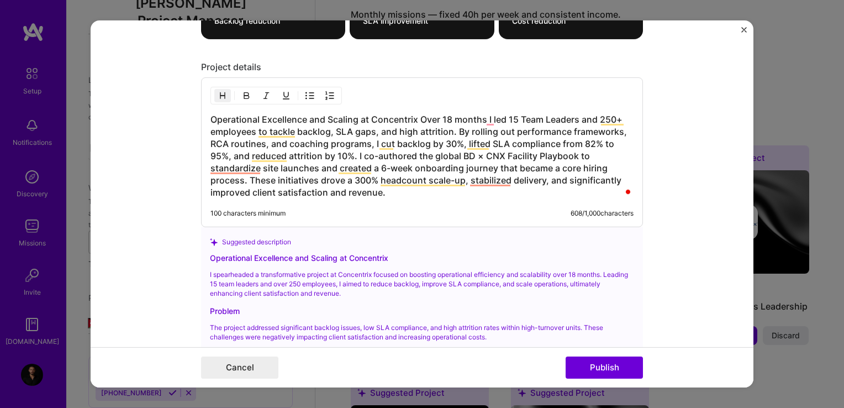
click at [613, 367] on button "Publish" at bounding box center [604, 367] width 77 height 22
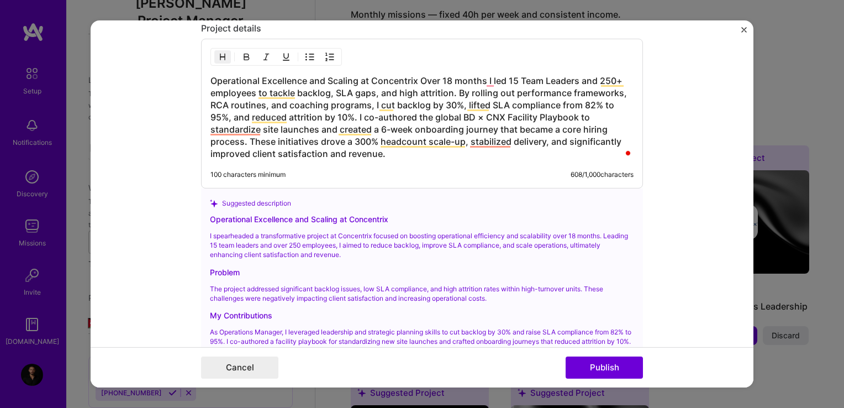
click at [613, 367] on button "Publish" at bounding box center [604, 367] width 77 height 22
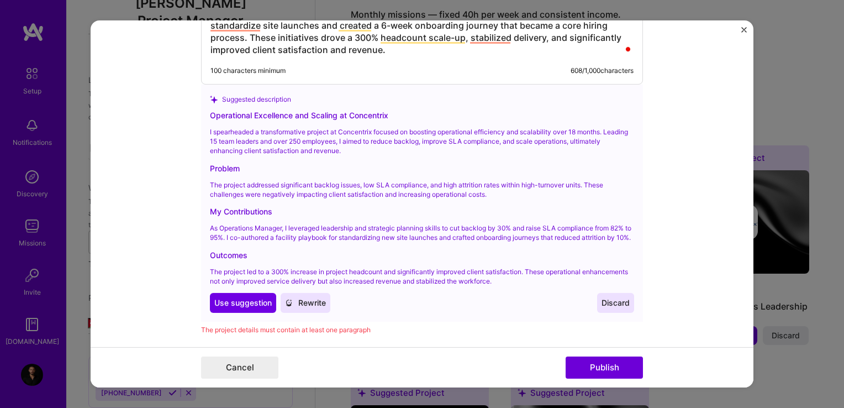
scroll to position [1221, 0]
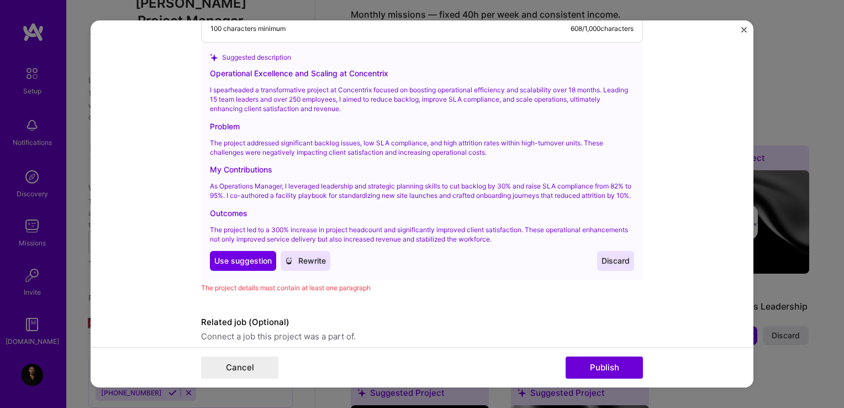
click at [610, 264] on span "Discard" at bounding box center [616, 260] width 28 height 11
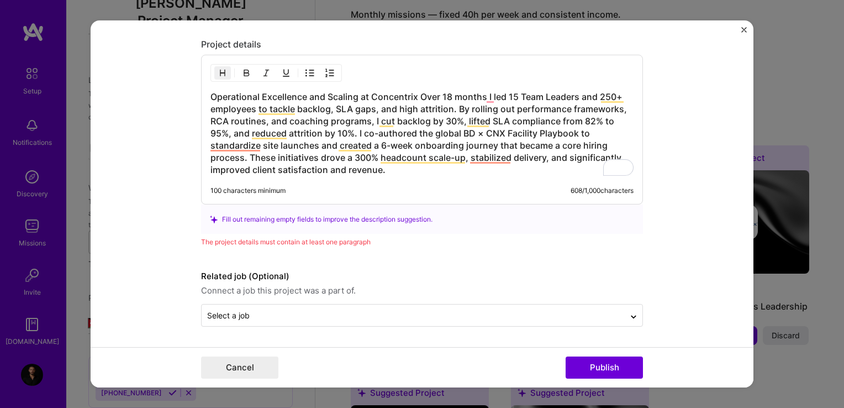
scroll to position [1056, 0]
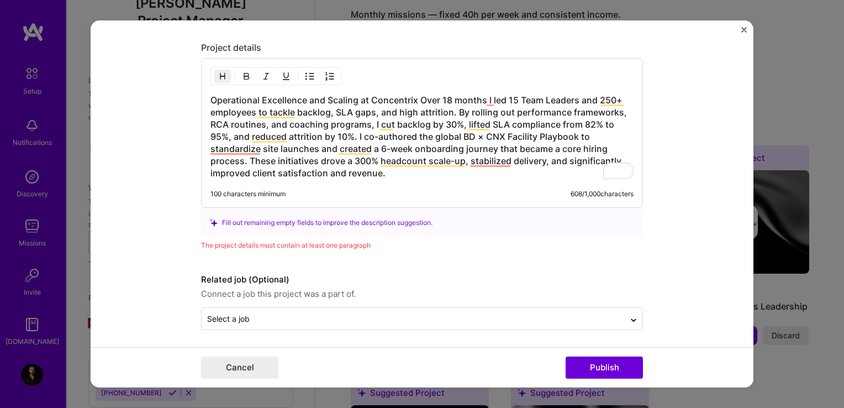
click at [612, 363] on button "Publish" at bounding box center [604, 367] width 77 height 22
click at [558, 273] on label "Related job (Optional)" at bounding box center [422, 279] width 442 height 13
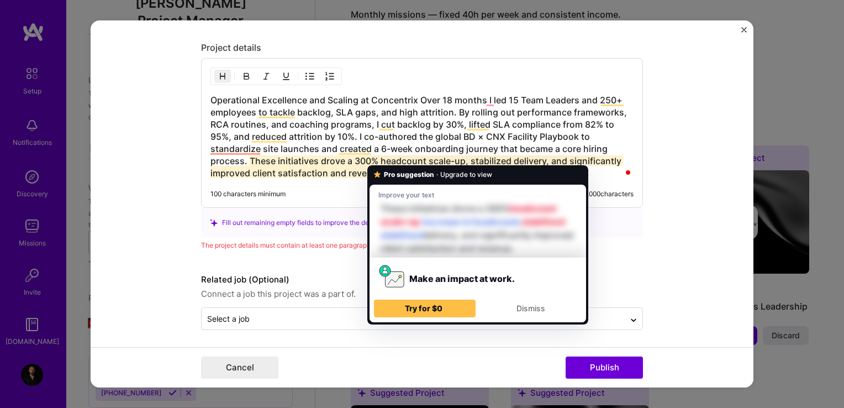
click at [435, 155] on h3 "Operational Excellence and Scaling at Concentrix Over 18 months I led 15 Team L…" at bounding box center [421, 136] width 423 height 85
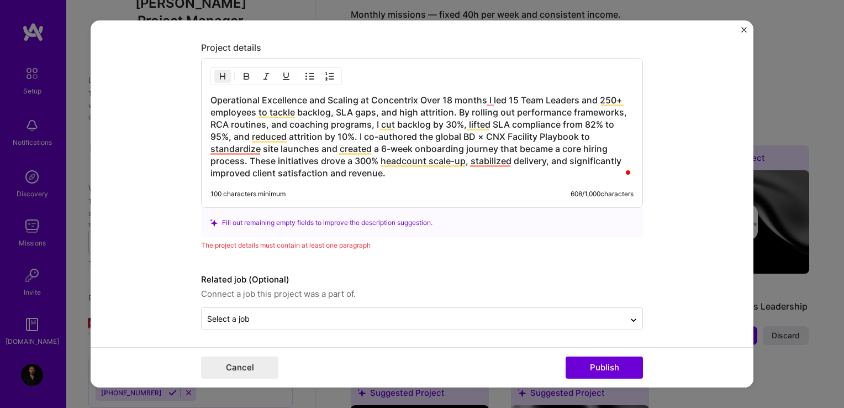
click at [356, 134] on h3 "Operational Excellence and Scaling at Concentrix Over 18 months I led 15 Team L…" at bounding box center [421, 136] width 423 height 85
click at [354, 132] on h3 "Operational Excellence and Scaling at Concentrix Over 18 months I led 15 Team L…" at bounding box center [421, 136] width 423 height 85
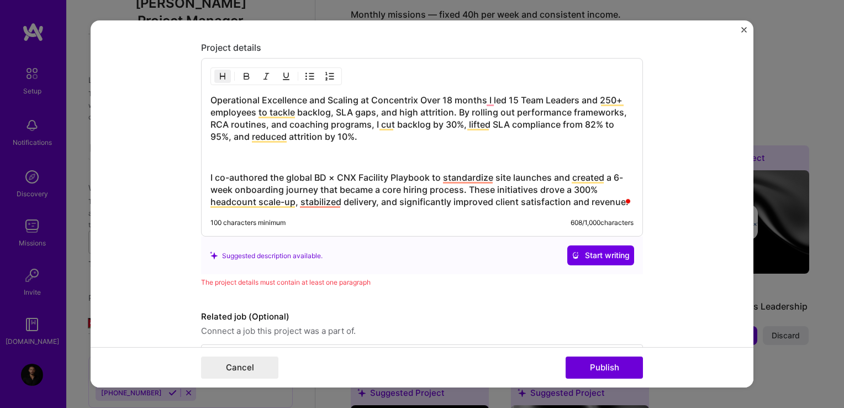
click at [614, 360] on button "Publish" at bounding box center [604, 367] width 77 height 22
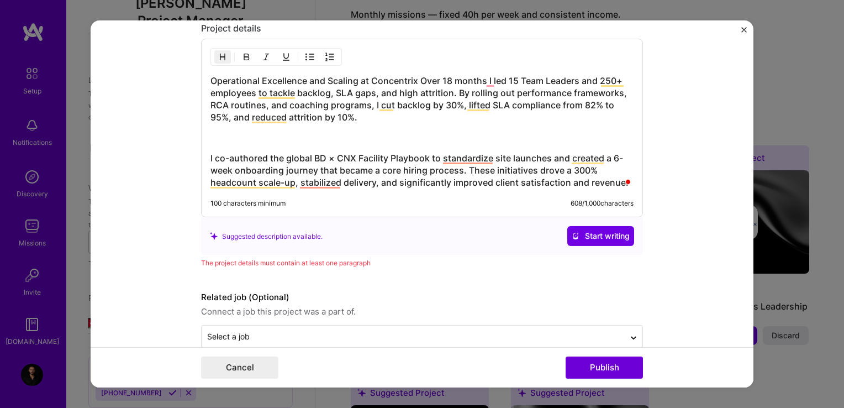
click at [614, 360] on button "Publish" at bounding box center [604, 367] width 77 height 22
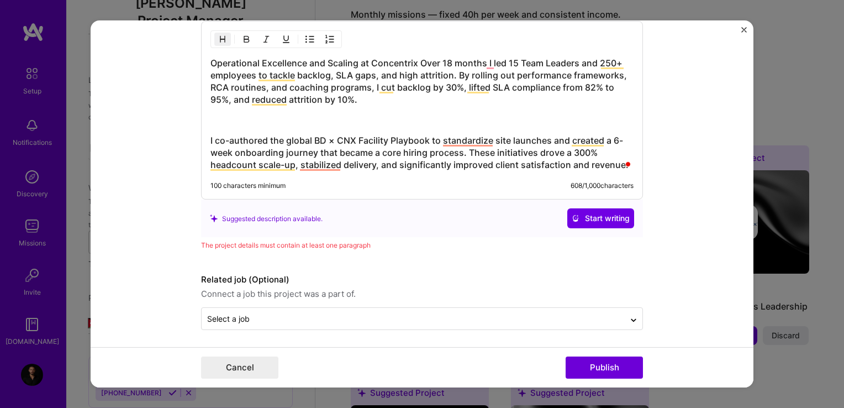
click at [598, 223] on button "Start writing" at bounding box center [600, 218] width 67 height 20
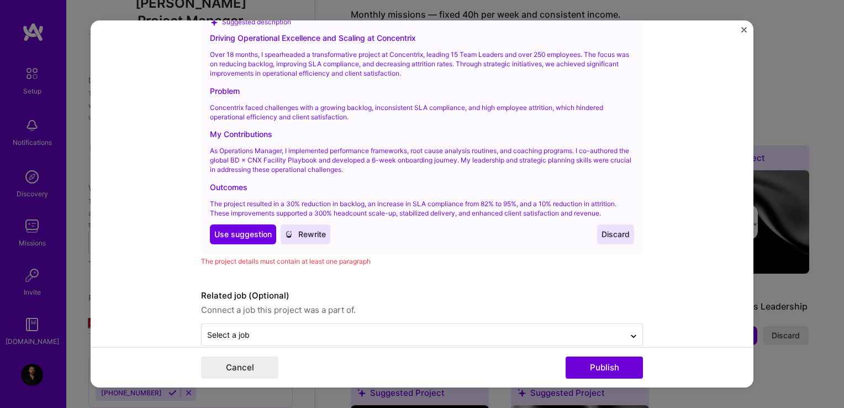
scroll to position [1285, 0]
click at [230, 225] on button "Use Use suggestion" at bounding box center [243, 234] width 66 height 20
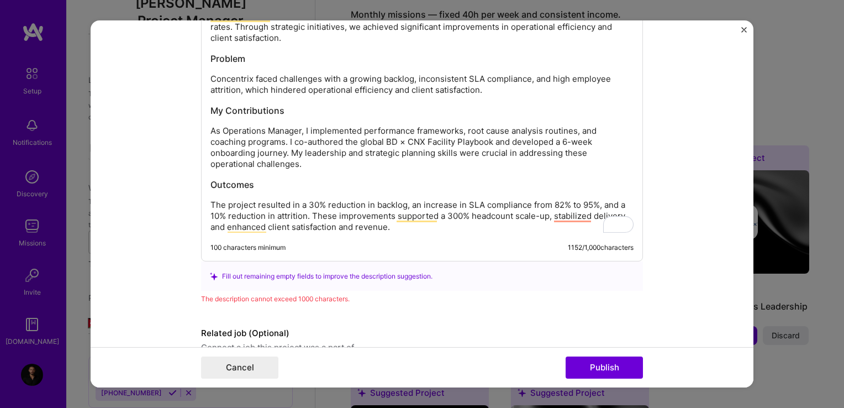
click at [417, 149] on p "As Operations Manager, I implemented performance frameworks, root cause analysi…" at bounding box center [421, 147] width 423 height 44
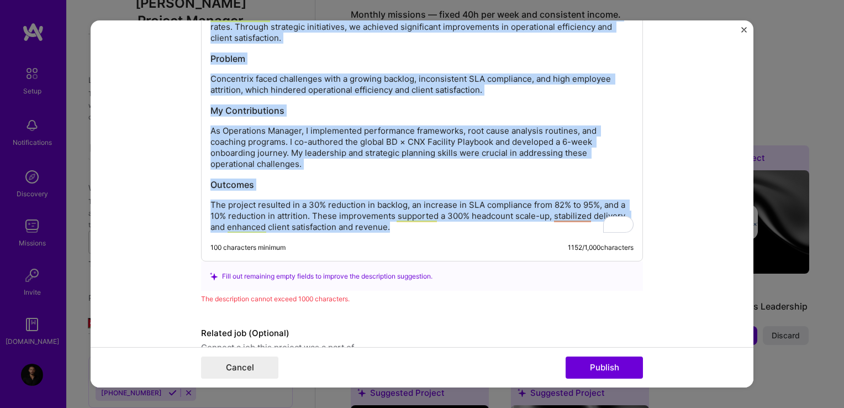
copy div "Loremip Dolorsitame Consectetu adi Elitsed do Eiusmodtem Inci 51 utlabo, E dolo…"
click at [450, 157] on p "As Operations Manager, I implemented performance frameworks, root cause analysi…" at bounding box center [421, 147] width 423 height 44
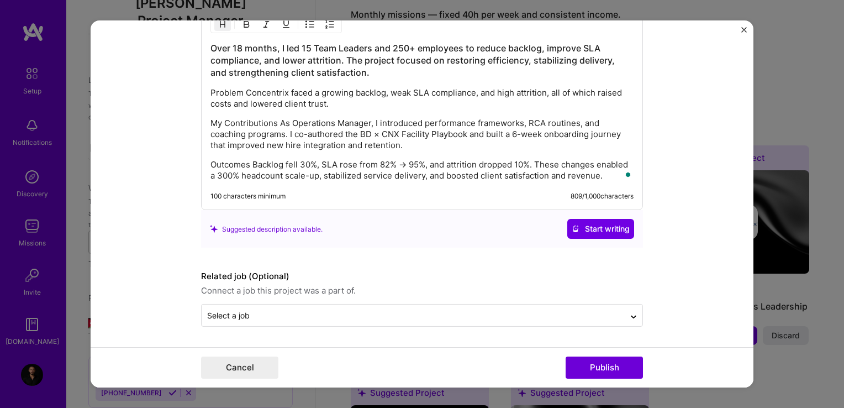
scroll to position [1104, 0]
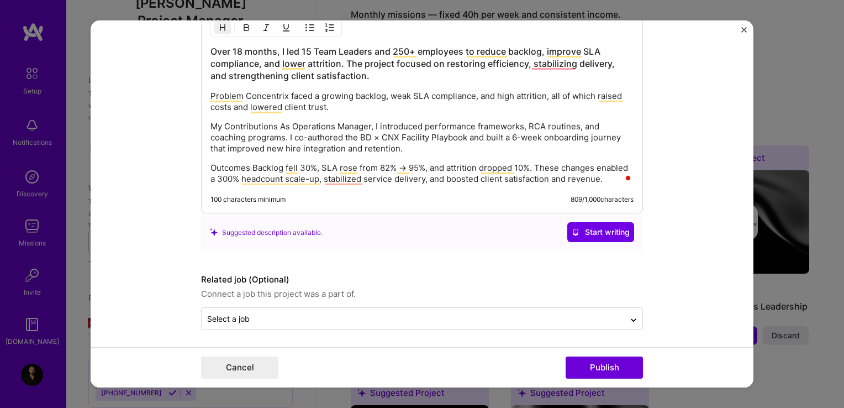
click at [590, 356] on button "Publish" at bounding box center [604, 367] width 77 height 22
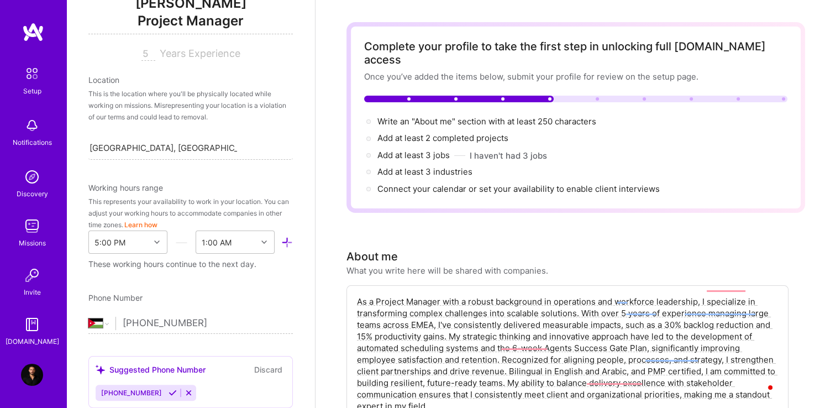
scroll to position [0, 0]
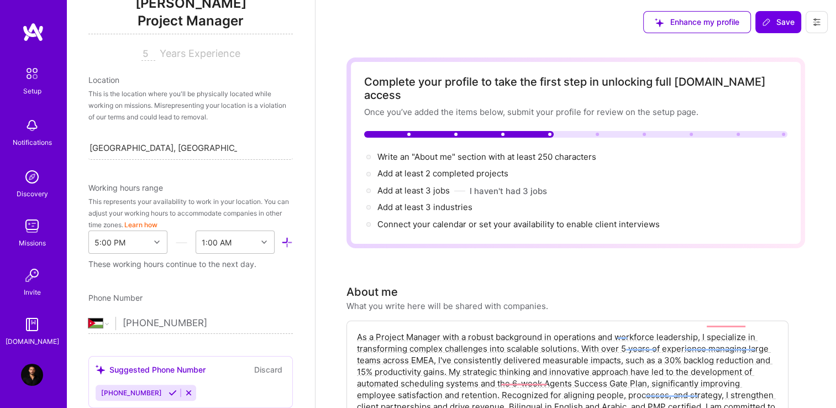
click at [777, 25] on span "Save" at bounding box center [778, 22] width 33 height 11
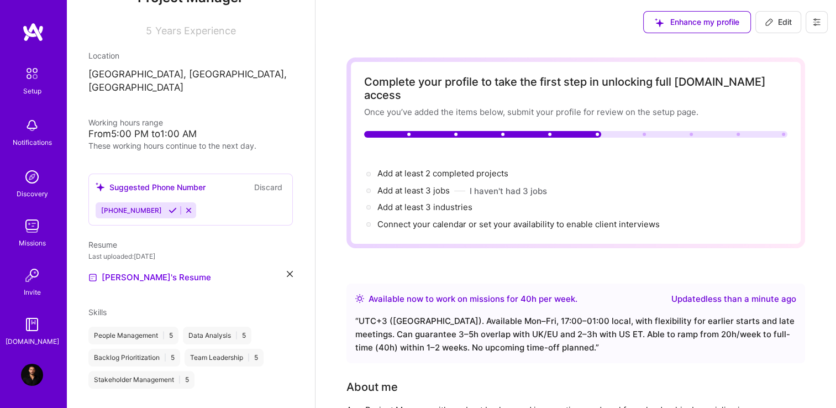
scroll to position [132, 0]
